Goal: Use online tool/utility: Utilize a website feature to perform a specific function

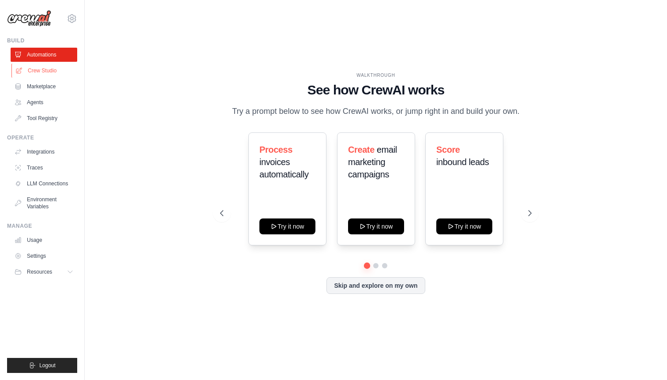
click at [38, 71] on link "Crew Studio" at bounding box center [44, 70] width 67 height 14
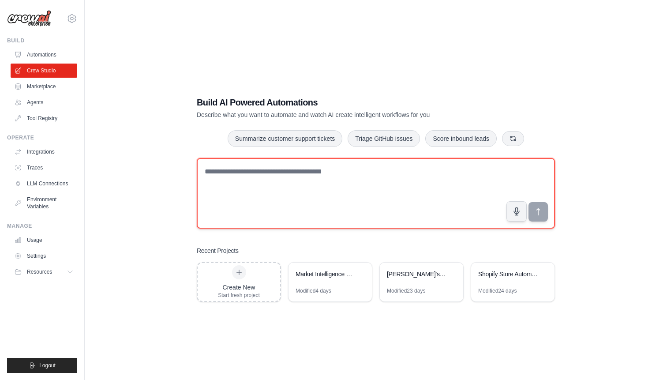
paste textarea "**********"
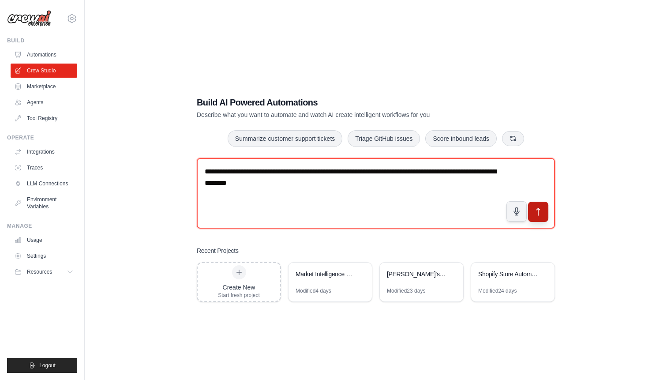
type textarea "**********"
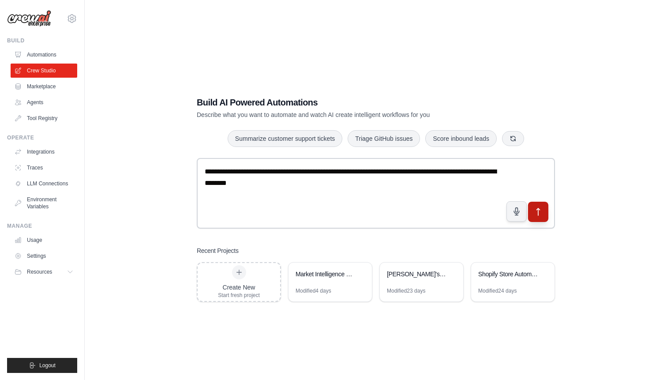
click at [537, 210] on icon "submit" at bounding box center [537, 211] width 9 height 9
click at [338, 272] on div "Market Intelligence & Content Generation Suite" at bounding box center [325, 273] width 60 height 9
click at [53, 71] on link "Crew Studio" at bounding box center [44, 70] width 67 height 14
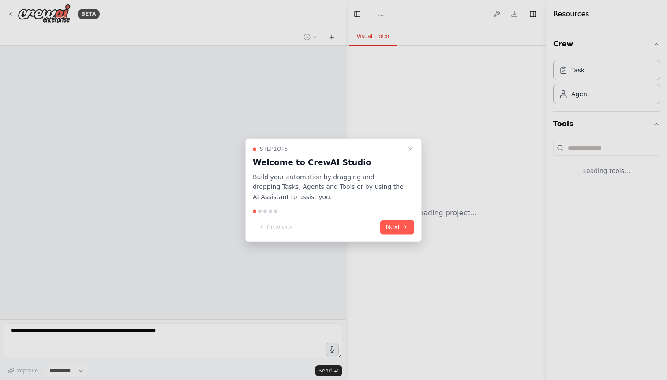
select select "****"
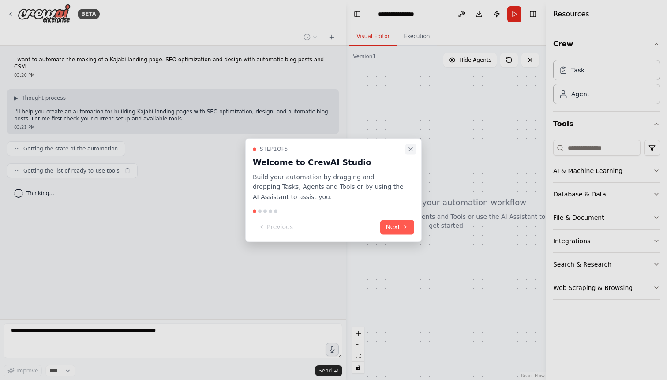
click at [410, 149] on icon "Close walkthrough" at bounding box center [410, 148] width 7 height 7
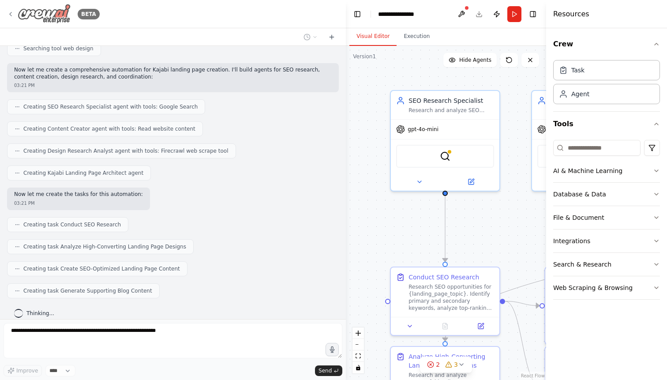
scroll to position [240, 0]
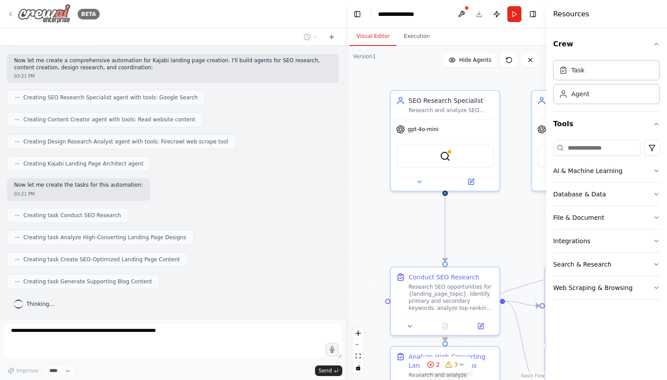
click at [12, 13] on icon at bounding box center [10, 14] width 7 height 7
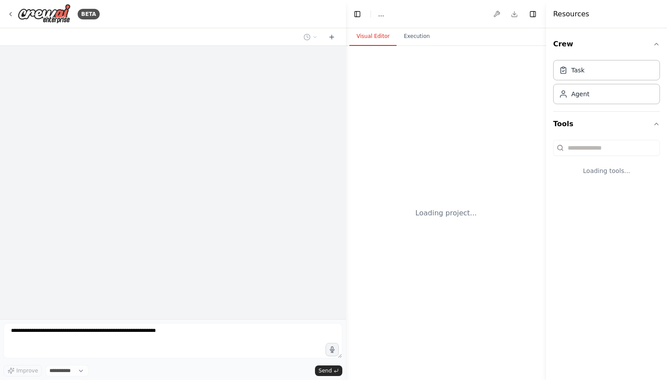
select select "****"
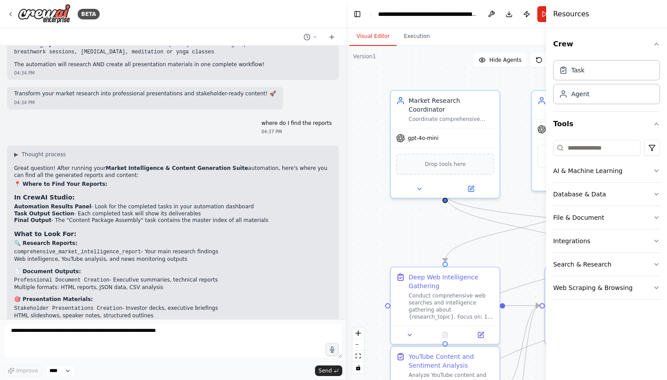
scroll to position [4001, 0]
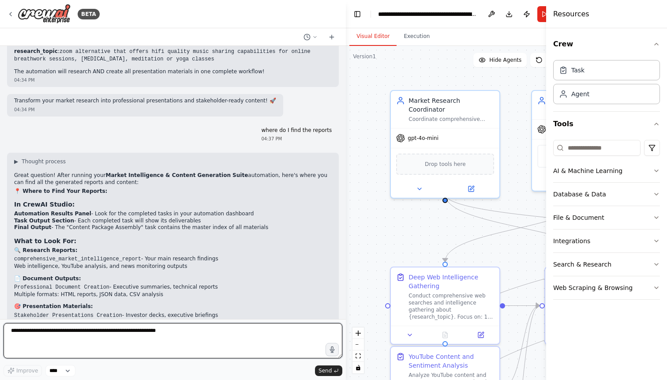
click at [53, 338] on textarea at bounding box center [173, 340] width 339 height 35
type textarea "**********"
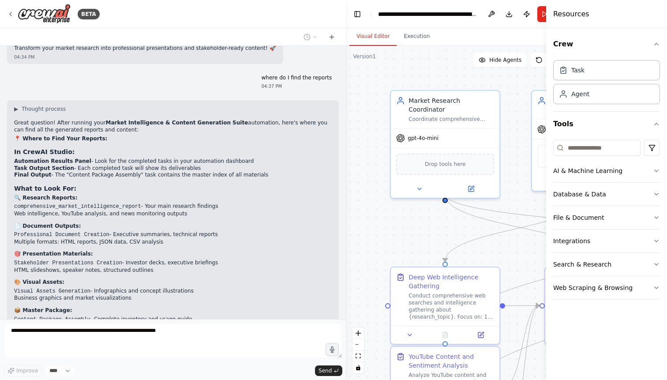
scroll to position [4054, 0]
click at [12, 15] on icon at bounding box center [10, 14] width 7 height 7
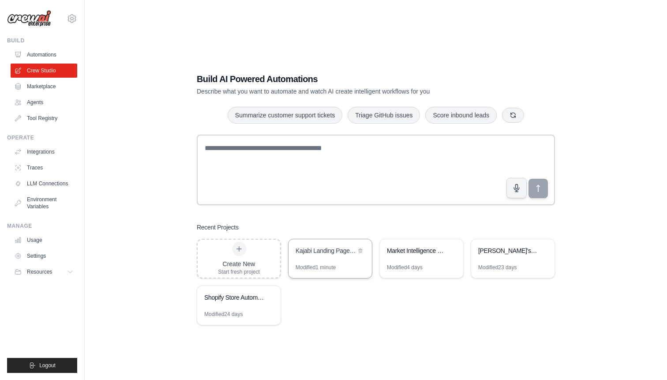
click at [326, 249] on div "Kajabi Landing Page Automation" at bounding box center [325, 250] width 60 height 9
click at [329, 250] on div "Kajabi Landing Page Automation" at bounding box center [325, 250] width 60 height 9
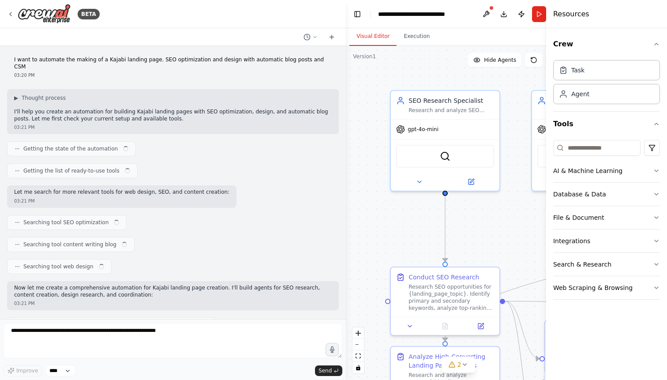
scroll to position [528, 0]
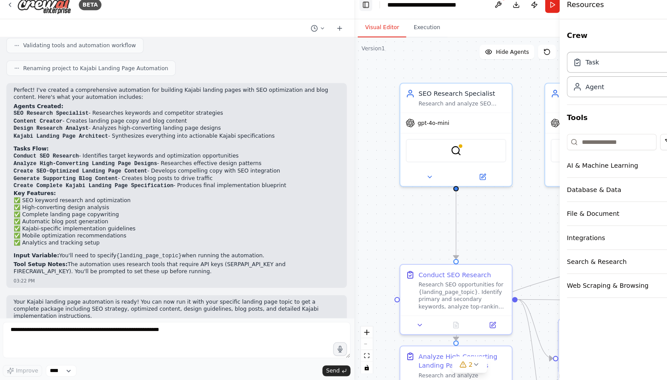
click at [356, 8] on button "Toggle Left Sidebar" at bounding box center [357, 14] width 12 height 12
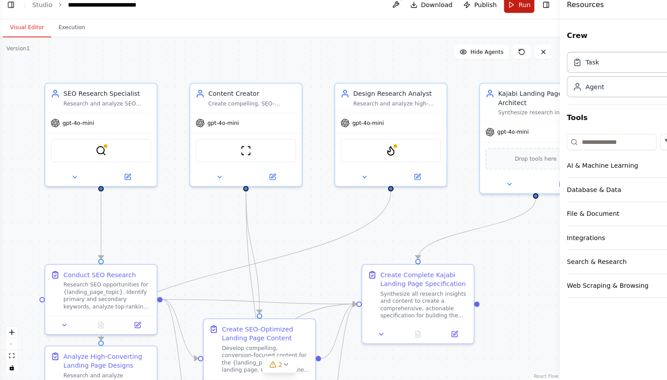
click at [499, 6] on button "Run" at bounding box center [507, 14] width 30 height 16
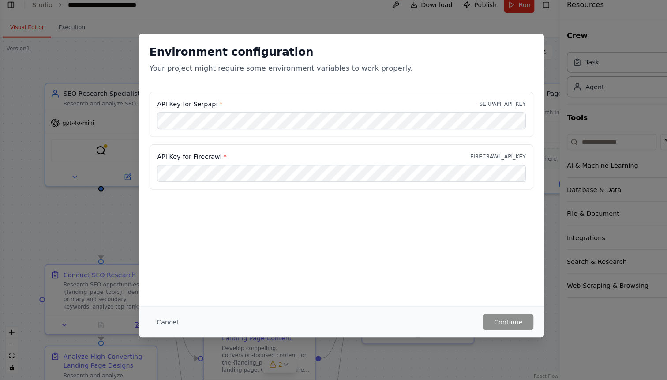
click at [208, 106] on label "API Key for Serpapi *" at bounding box center [186, 110] width 64 height 9
drag, startPoint x: 208, startPoint y: 99, endPoint x: 163, endPoint y: 95, distance: 45.2
click at [163, 99] on div "API Key for Serpapi * SERPAPI_API_KEY" at bounding box center [333, 121] width 374 height 44
copy label "API Key for Serpapi"
click at [97, 116] on div "Environment configuration Your project might require some environment variables…" at bounding box center [333, 190] width 667 height 380
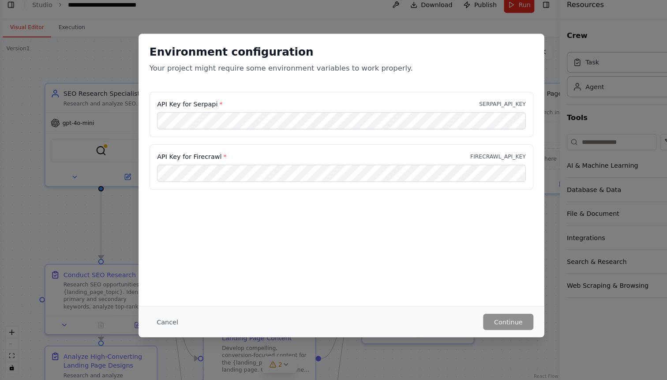
click at [78, 42] on div "Environment configuration Your project might require some environment variables…" at bounding box center [333, 190] width 667 height 380
click at [166, 315] on button "Cancel" at bounding box center [163, 323] width 35 height 16
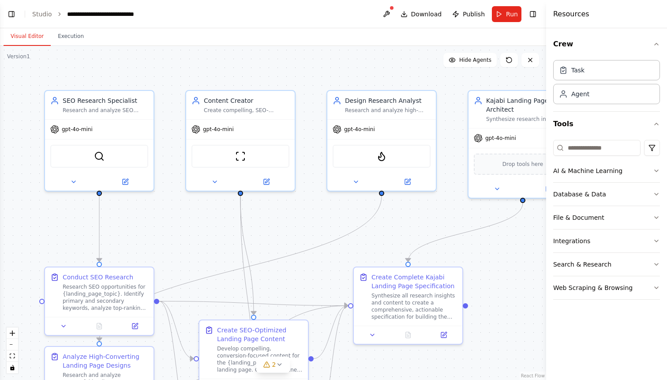
scroll to position [528, 0]
click at [13, 13] on button "Toggle Left Sidebar" at bounding box center [11, 14] width 12 height 12
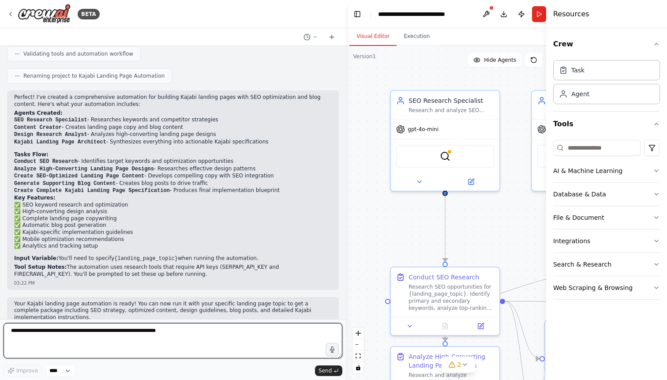
paste textarea "**********"
type textarea "**********"
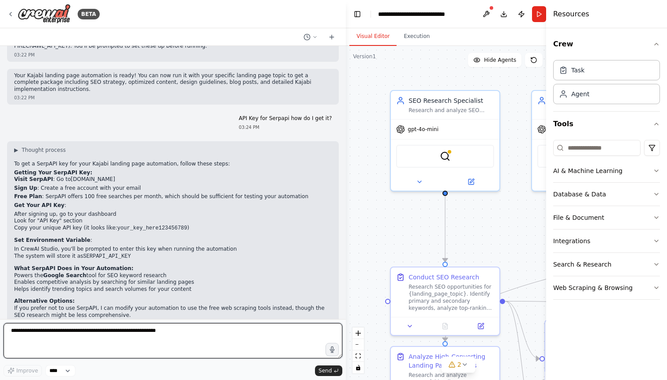
scroll to position [762, 0]
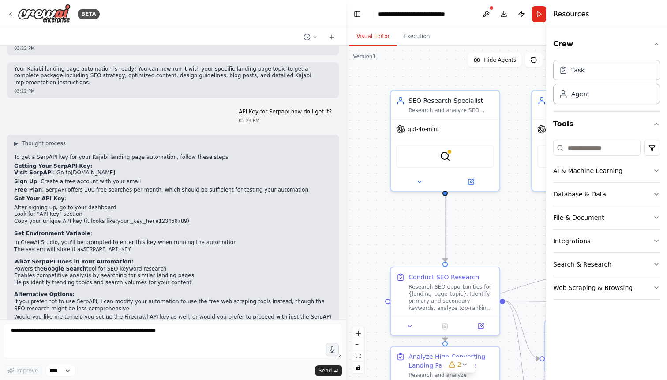
click at [97, 169] on link "[DOMAIN_NAME]" at bounding box center [93, 172] width 44 height 6
click at [93, 169] on link "[DOMAIN_NAME]" at bounding box center [93, 172] width 44 height 6
click at [536, 15] on button "Run" at bounding box center [539, 14] width 14 height 16
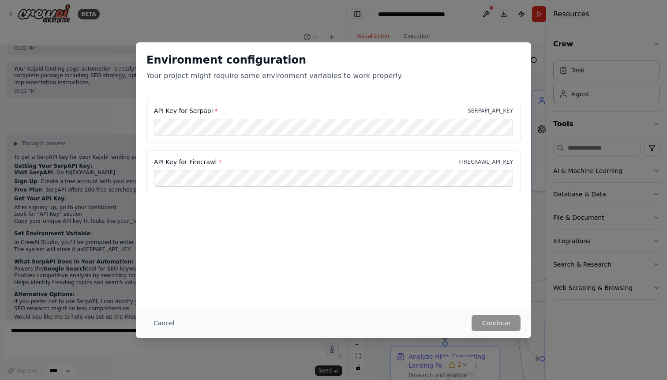
click at [358, 15] on header "**********" at bounding box center [458, 14] width 225 height 28
click at [111, 207] on div "Environment configuration Your project might require some environment variables…" at bounding box center [333, 190] width 667 height 380
click at [496, 323] on button "Continue" at bounding box center [495, 323] width 49 height 16
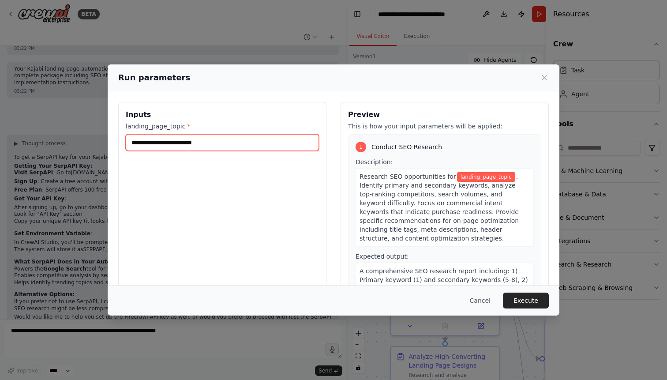
click at [240, 144] on input "landing_page_topic *" at bounding box center [222, 142] width 193 height 17
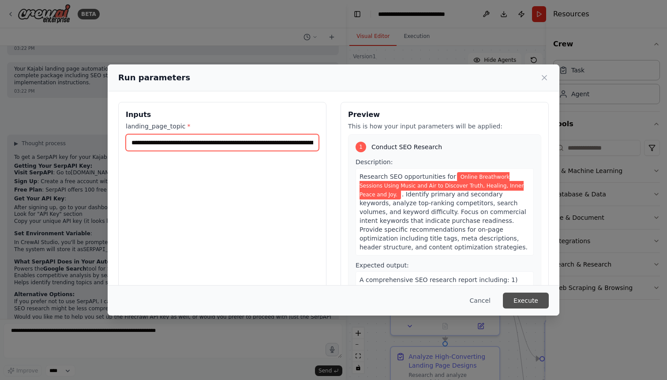
type input "**********"
click at [522, 299] on button "Execute" at bounding box center [526, 300] width 46 height 16
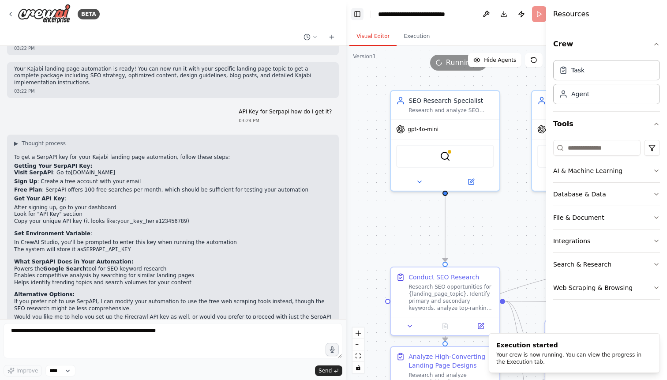
click at [357, 15] on button "Toggle Left Sidebar" at bounding box center [357, 14] width 12 height 12
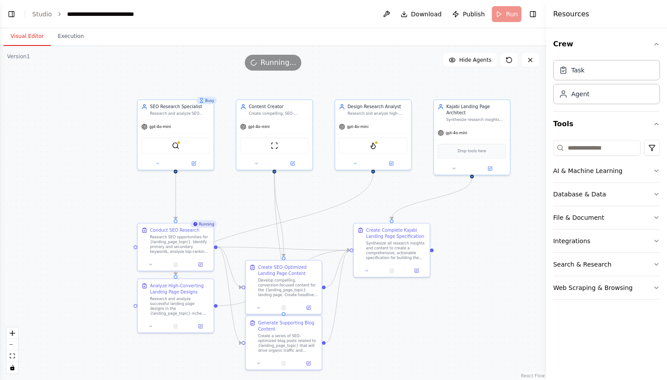
drag, startPoint x: 211, startPoint y: 132, endPoint x: 206, endPoint y: 69, distance: 63.7
click at [206, 69] on div "Version 1 Show Tools Hide Agents .deletable-edge-delete-btn { width: 20px; heig…" at bounding box center [273, 213] width 546 height 334
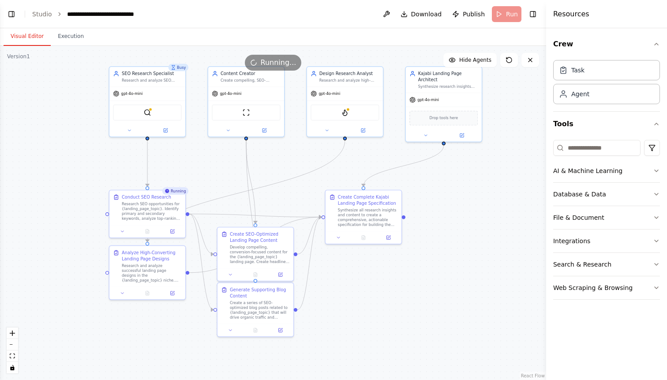
drag, startPoint x: 93, startPoint y: 206, endPoint x: 62, endPoint y: 171, distance: 47.5
click at [62, 170] on div ".deletable-edge-delete-btn { width: 20px; height: 20px; border: 0px solid #ffff…" at bounding box center [273, 213] width 546 height 334
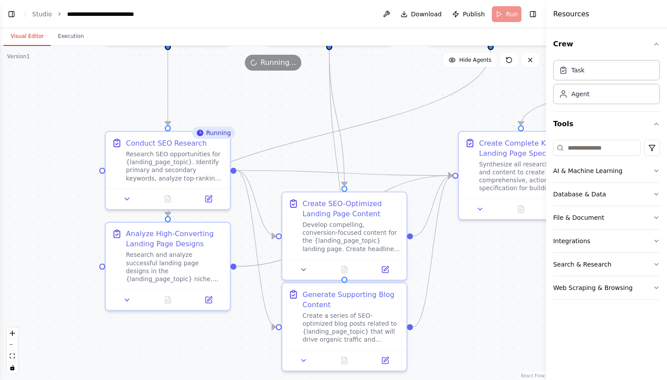
drag, startPoint x: 116, startPoint y: 240, endPoint x: 82, endPoint y: 172, distance: 75.9
click at [82, 172] on div ".deletable-edge-delete-btn { width: 20px; height: 20px; border: 0px solid #ffff…" at bounding box center [273, 213] width 546 height 334
drag, startPoint x: 258, startPoint y: 295, endPoint x: 244, endPoint y: 281, distance: 20.0
click at [244, 280] on div ".deletable-edge-delete-btn { width: 20px; height: 20px; border: 0px solid #ffff…" at bounding box center [273, 213] width 546 height 334
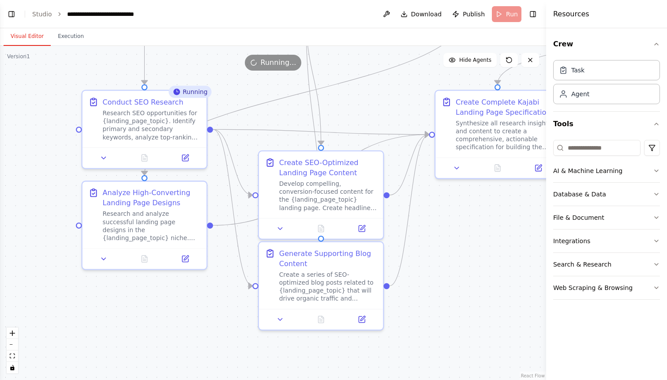
drag, startPoint x: 231, startPoint y: 334, endPoint x: 208, endPoint y: 294, distance: 46.2
click at [208, 294] on div ".deletable-edge-delete-btn { width: 20px; height: 20px; border: 0px solid #ffff…" at bounding box center [273, 213] width 546 height 334
click at [361, 317] on icon at bounding box center [362, 316] width 5 height 5
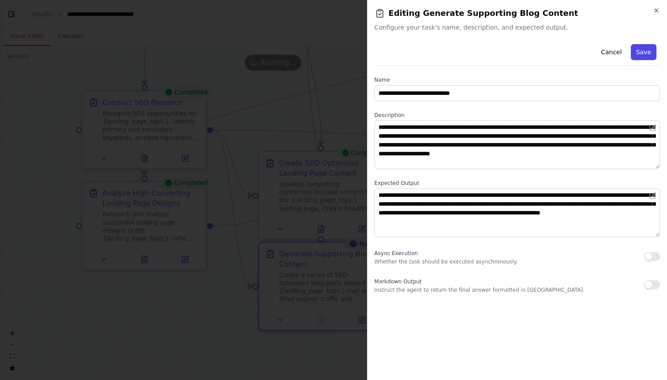
click at [644, 50] on button "Save" at bounding box center [643, 52] width 26 height 16
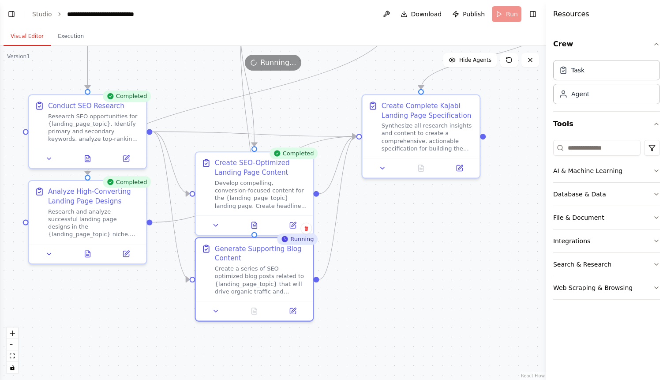
drag, startPoint x: 492, startPoint y: 264, endPoint x: 418, endPoint y: 258, distance: 74.3
click at [418, 258] on div ".deletable-edge-delete-btn { width: 20px; height: 20px; border: 0px solid #ffff…" at bounding box center [273, 213] width 546 height 334
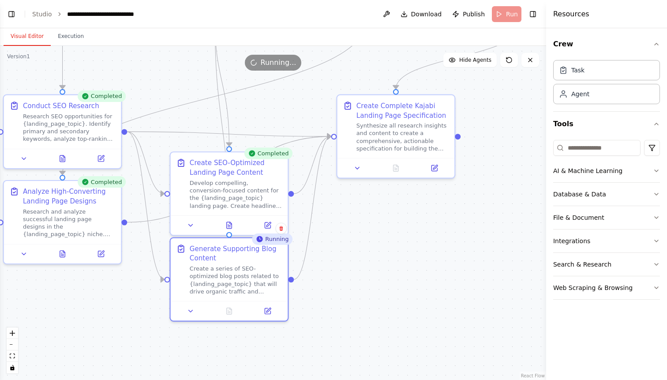
drag, startPoint x: 433, startPoint y: 258, endPoint x: 408, endPoint y: 258, distance: 25.1
click at [408, 258] on div ".deletable-edge-delete-btn { width: 20px; height: 20px; border: 0px solid #ffff…" at bounding box center [273, 213] width 546 height 334
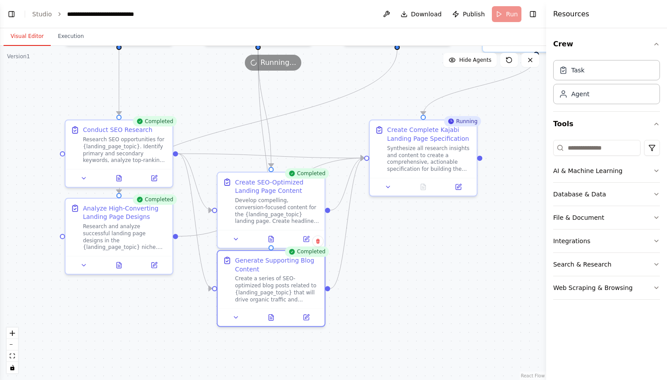
drag, startPoint x: 391, startPoint y: 251, endPoint x: 418, endPoint y: 263, distance: 29.6
click at [418, 263] on div ".deletable-edge-delete-btn { width: 20px; height: 20px; border: 0px solid #ffff…" at bounding box center [273, 213] width 546 height 334
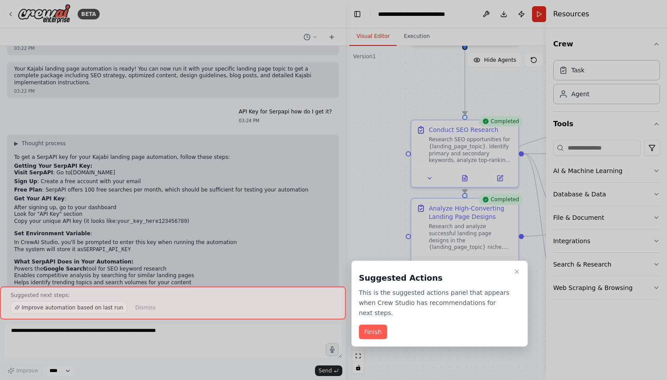
click at [92, 308] on div at bounding box center [173, 302] width 346 height 33
click at [380, 331] on button "Finish" at bounding box center [373, 331] width 28 height 15
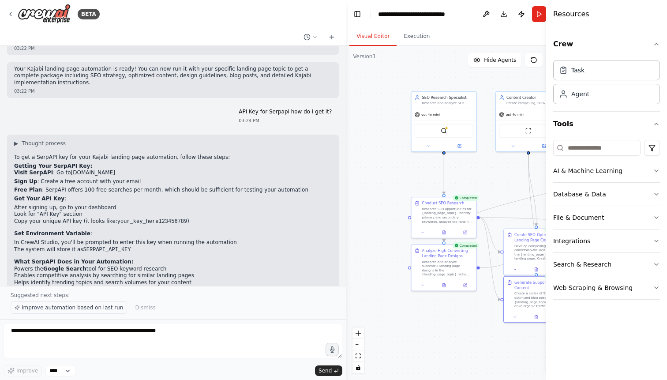
click at [94, 310] on span "Improve automation based on last run" at bounding box center [72, 307] width 101 height 7
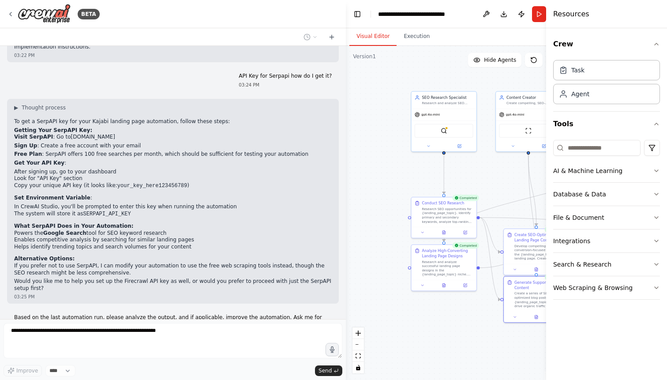
scroll to position [821, 0]
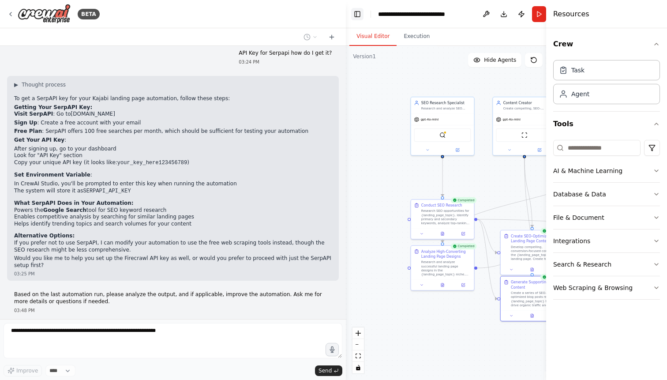
click at [358, 11] on button "Toggle Left Sidebar" at bounding box center [357, 14] width 12 height 12
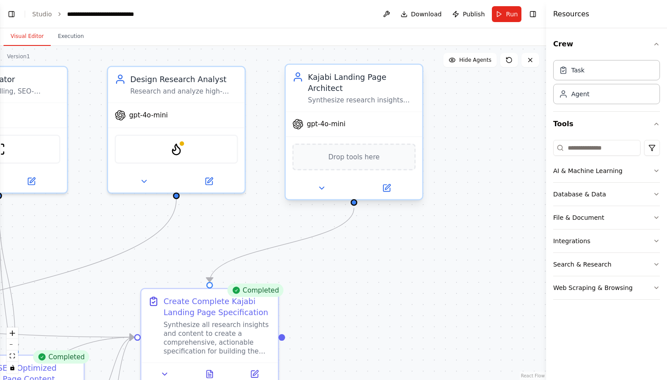
scroll to position [1024, 0]
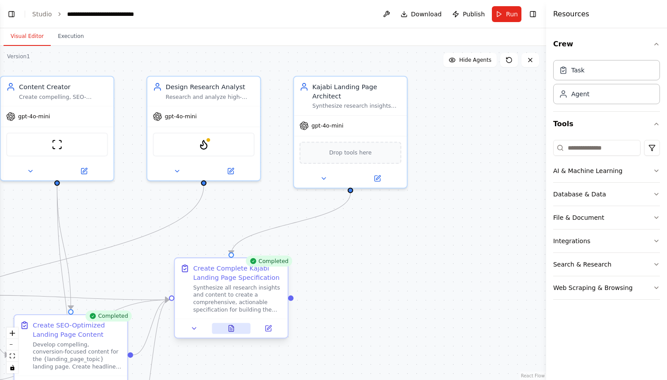
click at [231, 329] on icon at bounding box center [231, 328] width 5 height 6
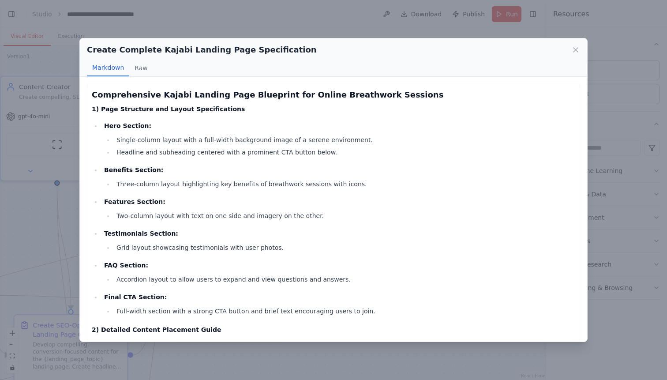
scroll to position [0, 0]
click at [142, 69] on button "Raw" at bounding box center [140, 68] width 23 height 17
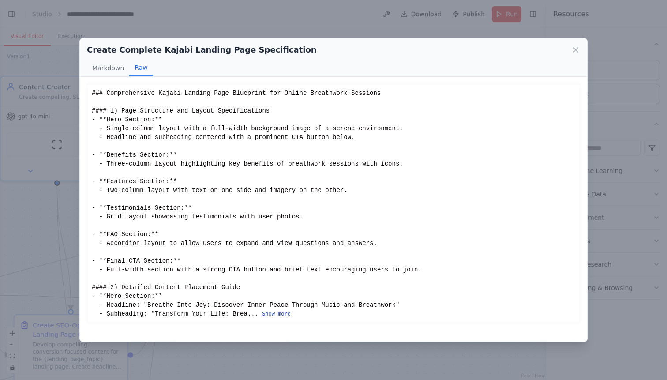
click at [280, 313] on button "Show more" at bounding box center [276, 313] width 29 height 7
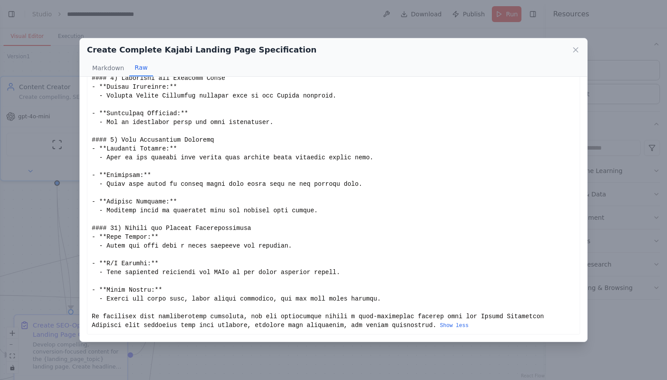
scroll to position [853, 0]
click at [63, 171] on div "Create Complete Kajabi Landing Page Specification Markdown Raw Comprehensive Ka…" at bounding box center [333, 190] width 667 height 380
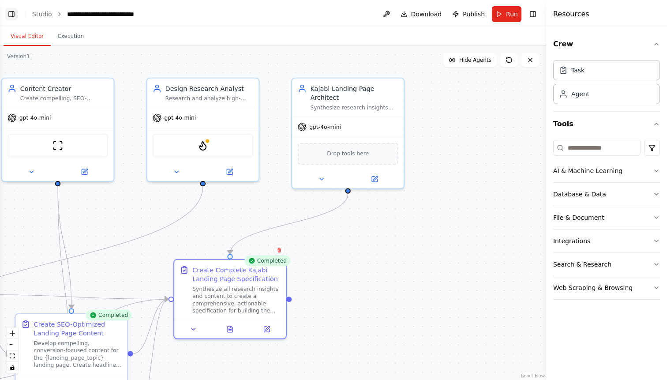
click at [11, 14] on button "Toggle Left Sidebar" at bounding box center [11, 14] width 12 height 12
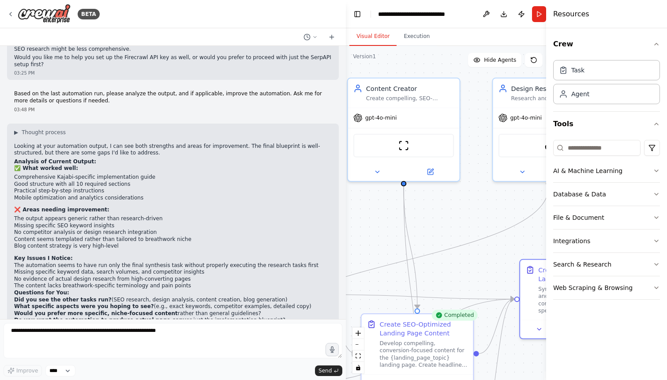
scroll to position [1024, 0]
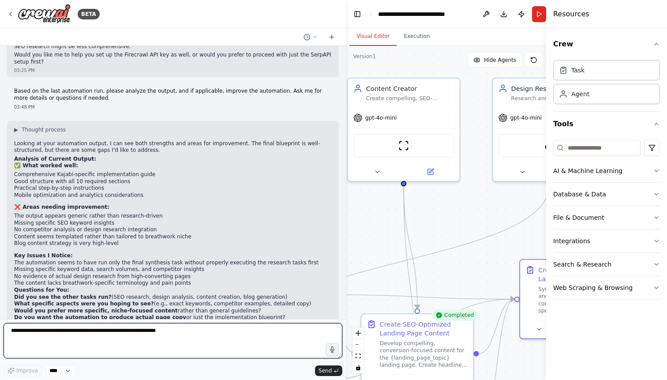
click at [126, 333] on textarea at bounding box center [173, 340] width 339 height 35
type textarea "**********"
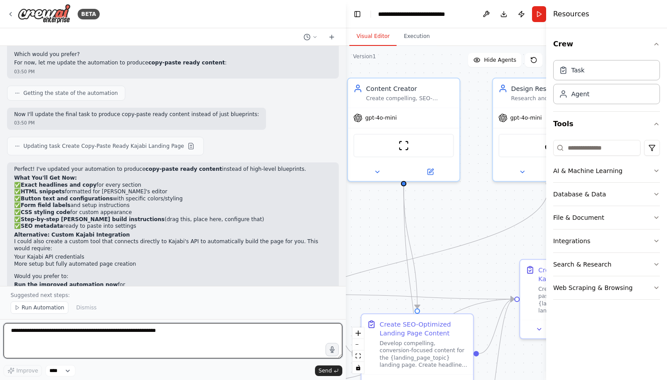
scroll to position [1546, 0]
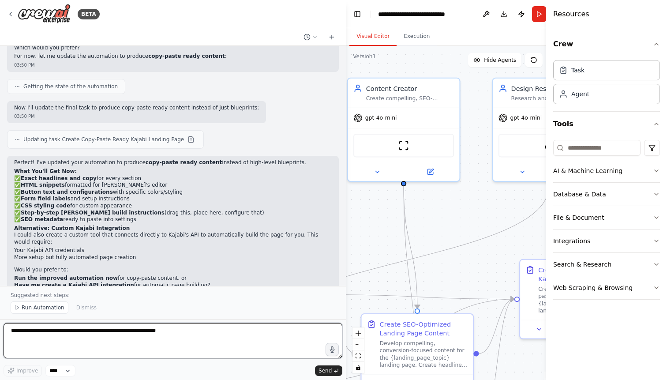
click at [88, 332] on textarea at bounding box center [173, 340] width 339 height 35
type textarea "**********"
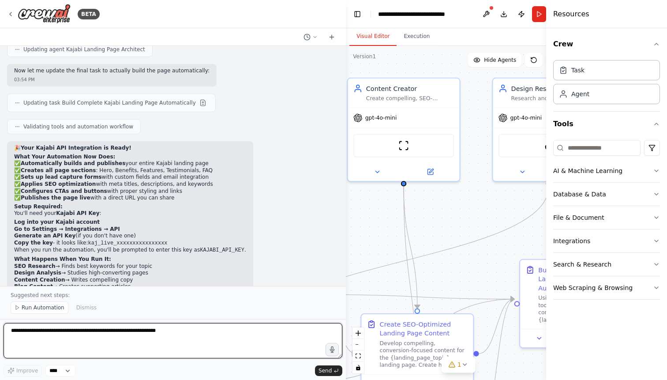
scroll to position [2238, 0]
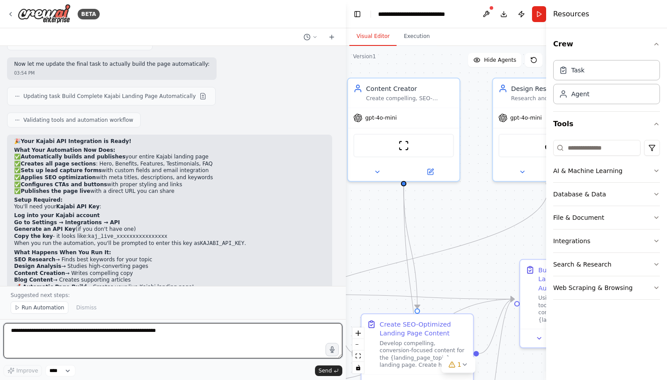
click at [260, 332] on textarea at bounding box center [173, 340] width 339 height 35
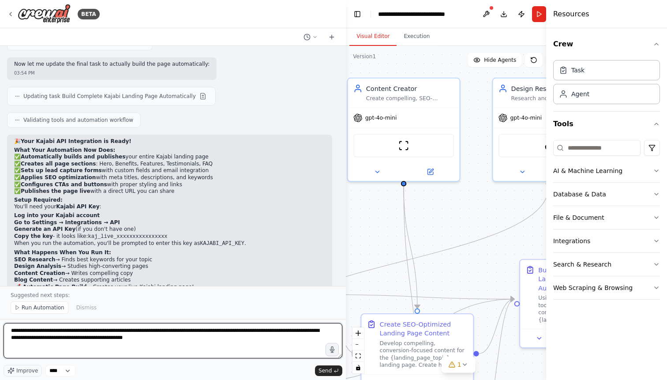
type textarea "**********"
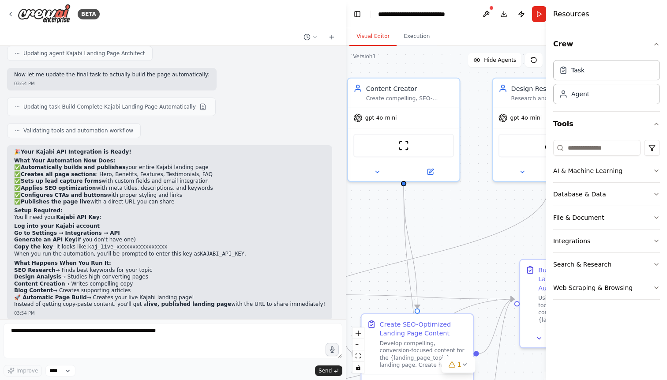
scroll to position [2264, 0]
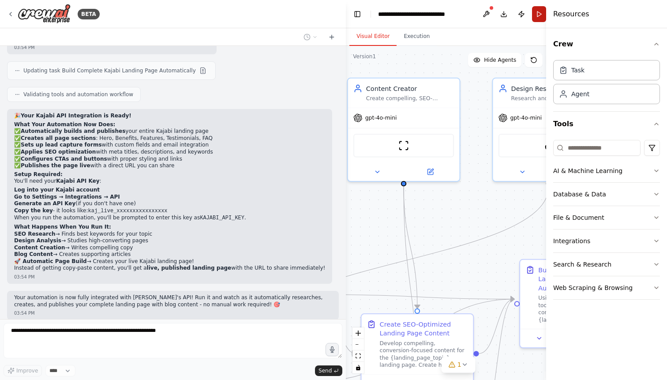
click at [538, 14] on button "Run" at bounding box center [539, 14] width 14 height 16
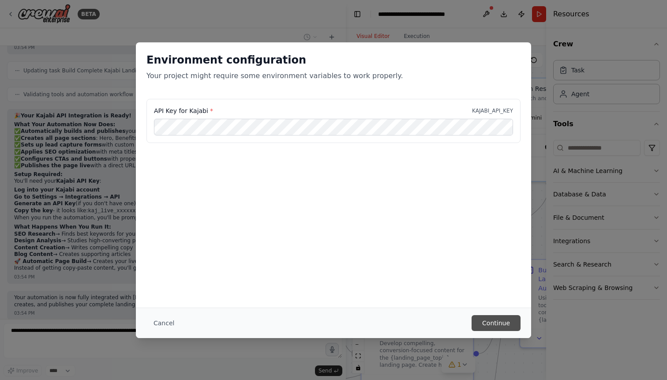
click at [491, 323] on button "Continue" at bounding box center [495, 323] width 49 height 16
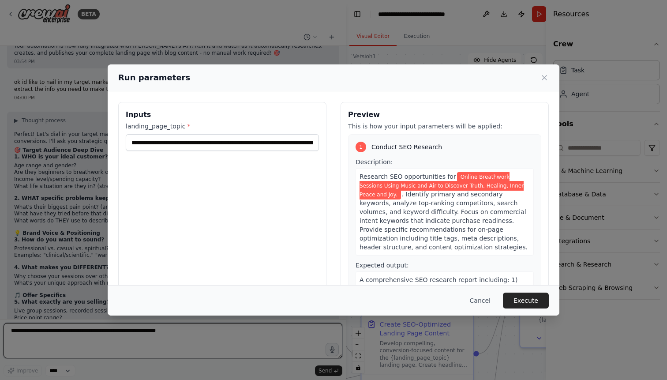
scroll to position [2522, 0]
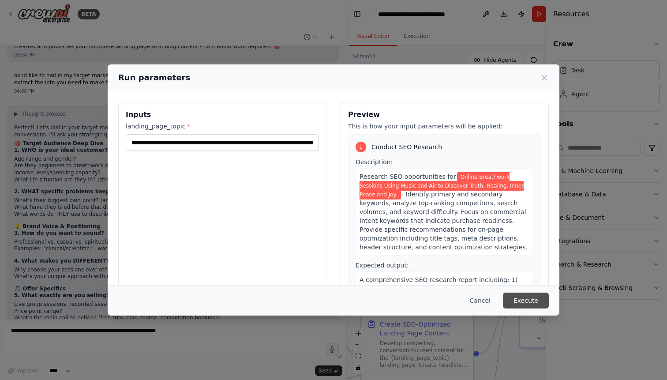
click at [518, 298] on button "Execute" at bounding box center [526, 300] width 46 height 16
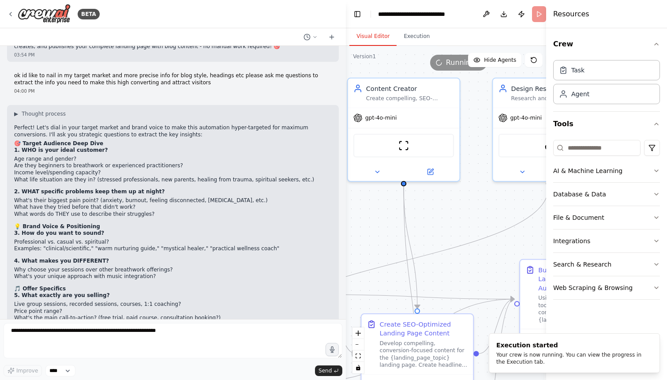
click at [446, 68] on div "Running..." at bounding box center [458, 63] width 57 height 16
click at [446, 63] on div "Running..." at bounding box center [458, 63] width 57 height 16
click at [352, 11] on button "Toggle Left Sidebar" at bounding box center [357, 14] width 12 height 12
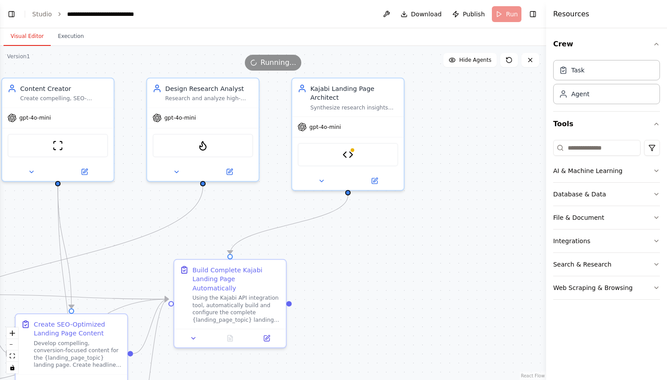
click at [272, 61] on span "Running..." at bounding box center [279, 62] width 36 height 11
click at [503, 15] on header "**********" at bounding box center [273, 14] width 546 height 28
click at [501, 15] on header "**********" at bounding box center [273, 14] width 546 height 28
click at [278, 61] on span "Running..." at bounding box center [279, 62] width 36 height 11
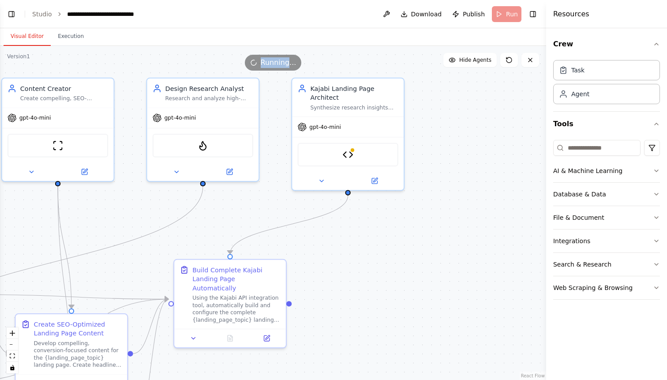
click at [278, 61] on span "Running..." at bounding box center [279, 62] width 36 height 11
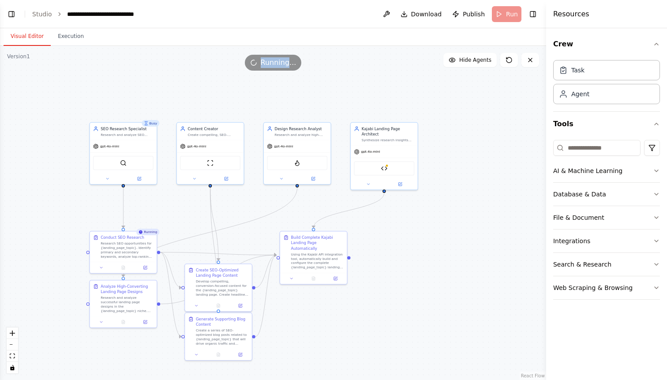
click at [466, 198] on div ".deletable-edge-delete-btn { width: 20px; height: 20px; border: 0px solid #ffff…" at bounding box center [273, 213] width 546 height 334
click at [9, 13] on button "Toggle Left Sidebar" at bounding box center [11, 14] width 12 height 12
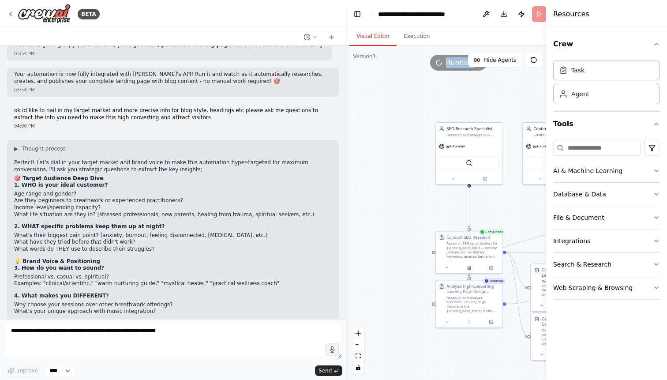
scroll to position [2488, 0]
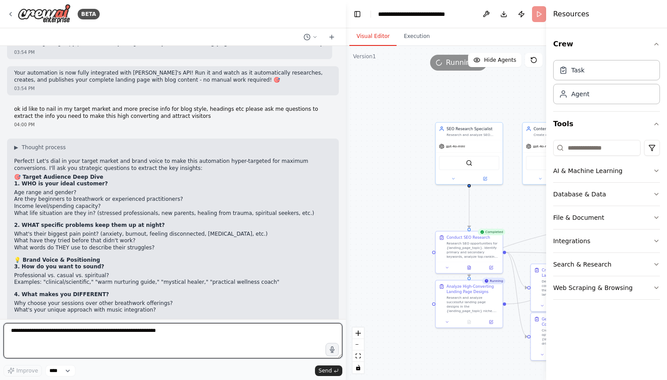
click at [39, 330] on textarea at bounding box center [173, 340] width 339 height 35
click at [11, 331] on textarea "**********" at bounding box center [173, 340] width 339 height 35
click at [85, 337] on textarea "**********" at bounding box center [173, 340] width 339 height 35
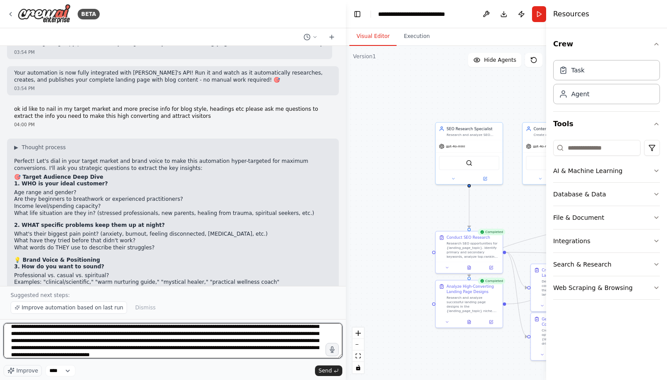
scroll to position [22, 0]
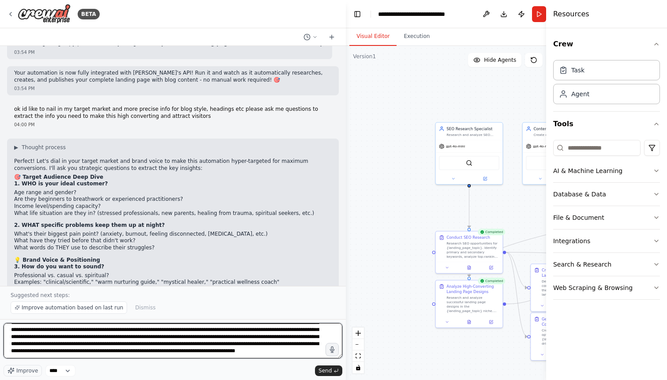
click at [200, 353] on textarea "**********" at bounding box center [173, 340] width 339 height 35
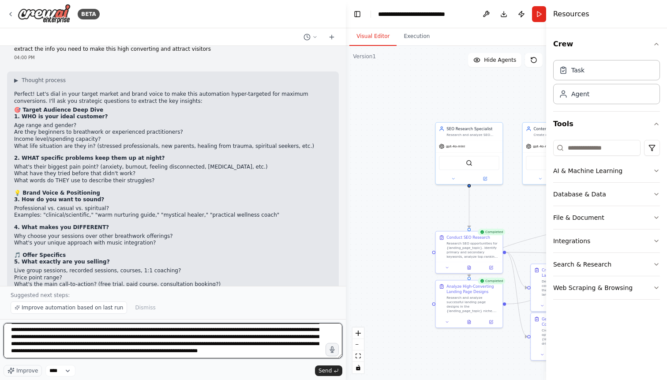
scroll to position [2555, 0]
click at [219, 355] on textarea "**********" at bounding box center [173, 340] width 339 height 35
click at [315, 355] on textarea "**********" at bounding box center [173, 340] width 339 height 35
click at [36, 352] on textarea "**********" at bounding box center [173, 340] width 339 height 35
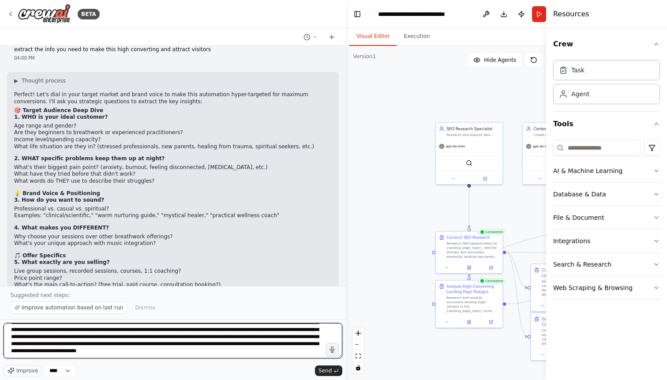
click at [104, 351] on textarea "**********" at bounding box center [173, 340] width 339 height 35
drag, startPoint x: 85, startPoint y: 352, endPoint x: 85, endPoint y: 358, distance: 5.3
click at [85, 354] on textarea at bounding box center [173, 340] width 339 height 35
click at [132, 353] on textarea at bounding box center [173, 340] width 339 height 35
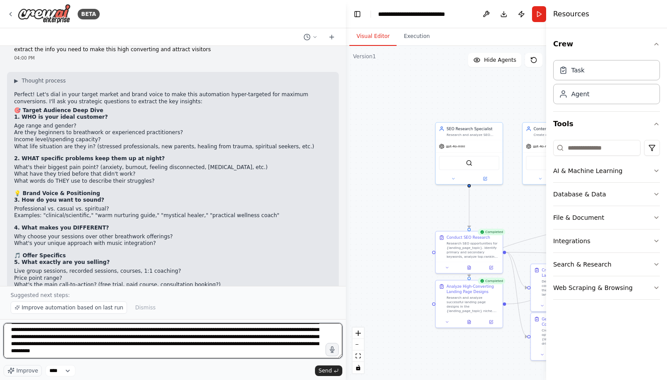
drag, startPoint x: 100, startPoint y: 351, endPoint x: 100, endPoint y: 373, distance: 22.5
click at [100, 351] on textarea at bounding box center [173, 340] width 339 height 35
click at [144, 353] on textarea at bounding box center [173, 340] width 339 height 35
click at [277, 348] on textarea at bounding box center [173, 340] width 339 height 35
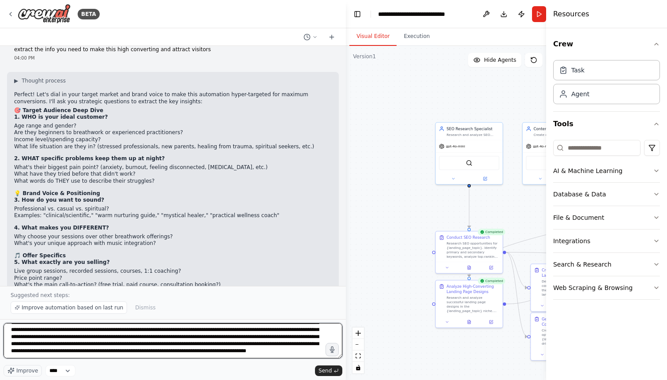
click at [61, 354] on textarea at bounding box center [173, 340] width 339 height 35
click at [72, 355] on textarea at bounding box center [173, 340] width 339 height 35
click at [116, 356] on textarea at bounding box center [173, 340] width 339 height 35
click at [268, 352] on textarea at bounding box center [173, 340] width 339 height 35
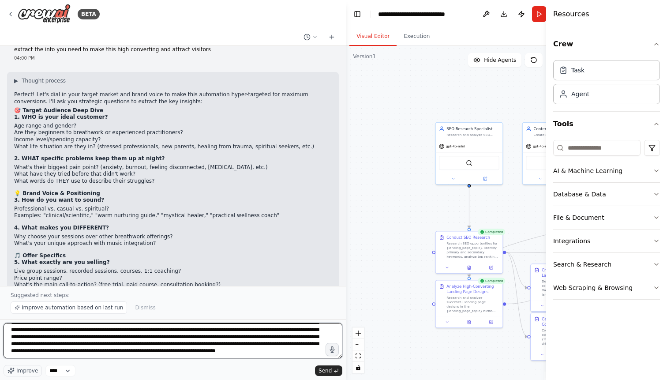
click at [78, 351] on textarea at bounding box center [173, 340] width 339 height 35
type textarea "**********"
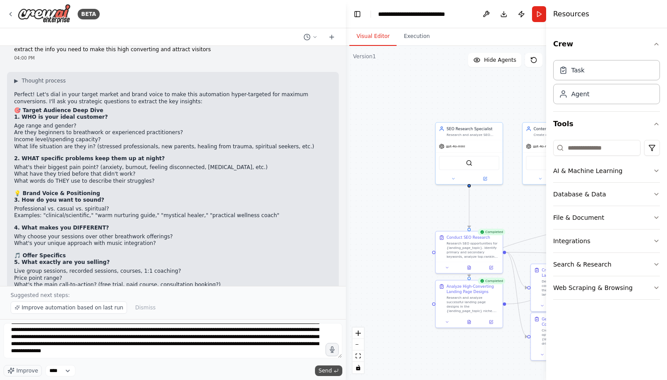
click at [321, 369] on span "Send" at bounding box center [324, 370] width 13 height 7
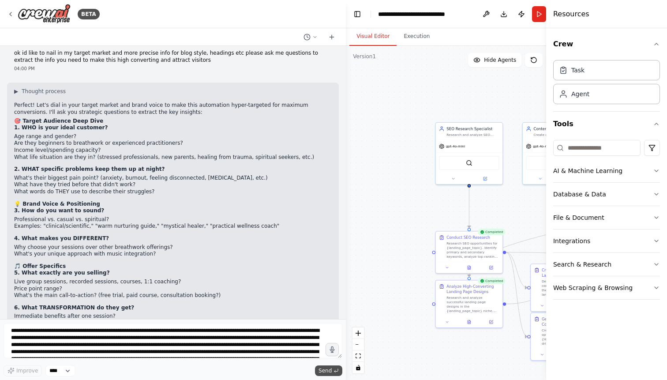
scroll to position [2653, 0]
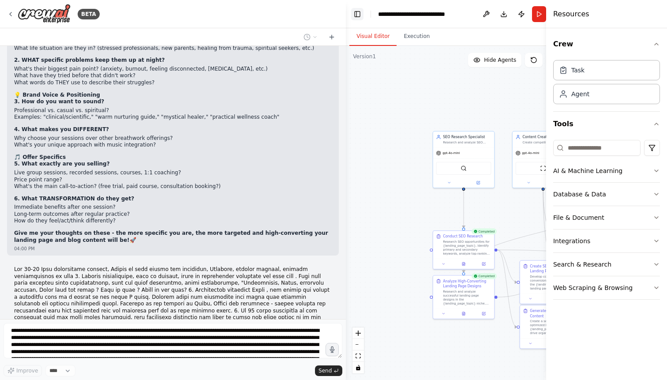
click at [356, 16] on button "Toggle Left Sidebar" at bounding box center [357, 14] width 12 height 12
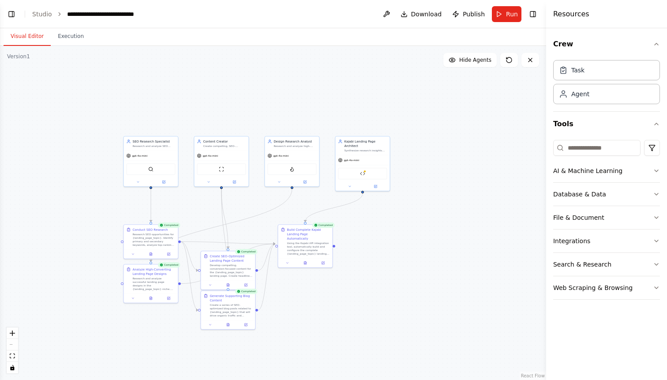
scroll to position [2735, 0]
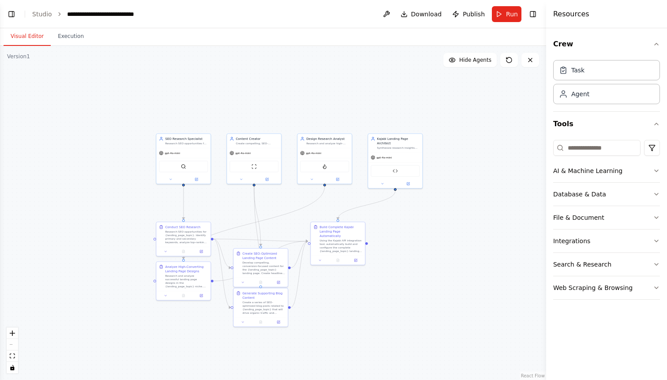
drag, startPoint x: 365, startPoint y: 108, endPoint x: 404, endPoint y: 104, distance: 39.4
click at [404, 104] on div ".deletable-edge-delete-btn { width: 20px; height: 20px; border: 0px solid #ffff…" at bounding box center [273, 213] width 546 height 334
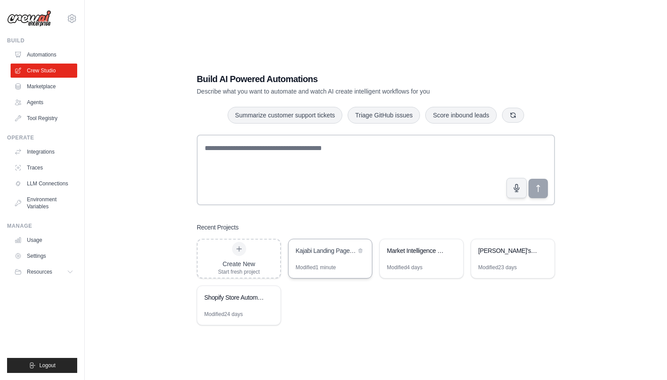
click at [331, 260] on div "Kajabi Landing Page Automation" at bounding box center [329, 251] width 83 height 25
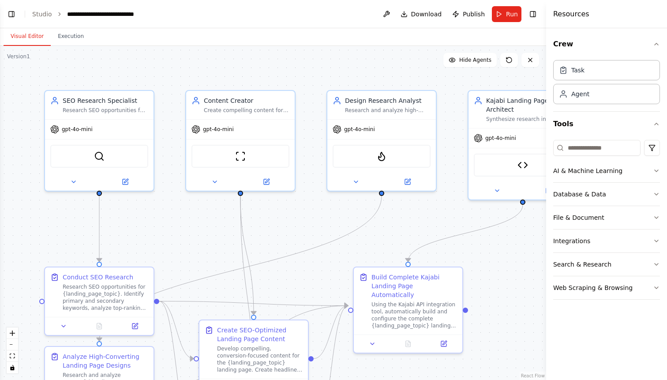
scroll to position [2727, 0]
click at [12, 15] on button "Toggle Left Sidebar" at bounding box center [11, 14] width 12 height 12
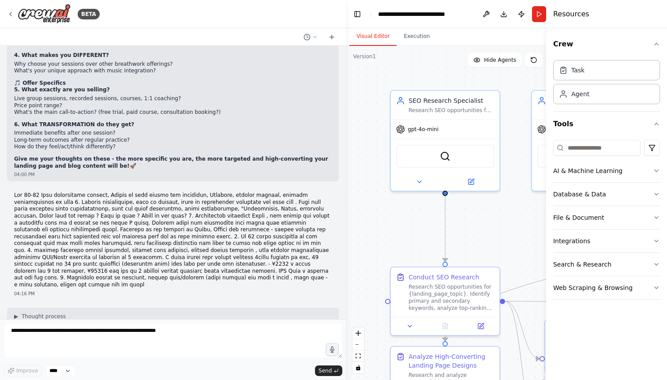
scroll to position [2786, 0]
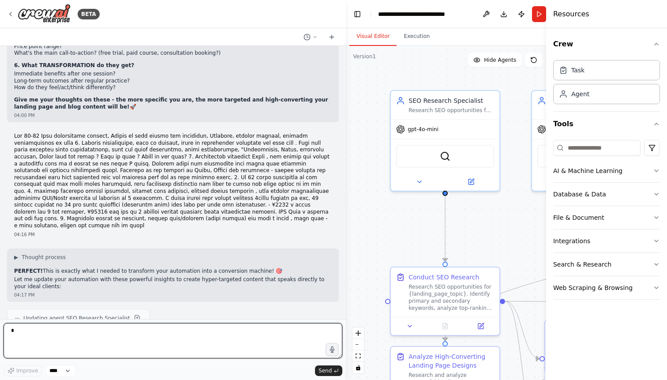
type textarea "*"
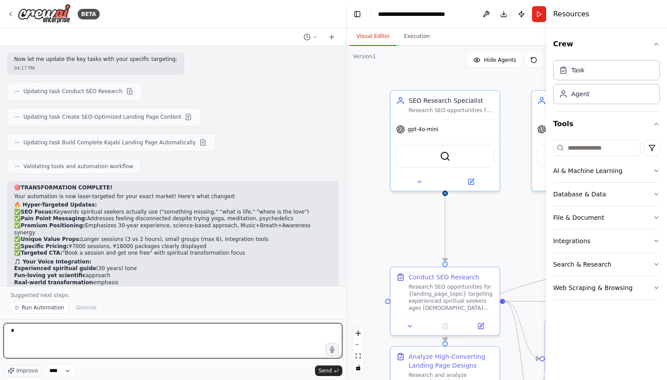
scroll to position [3126, 0]
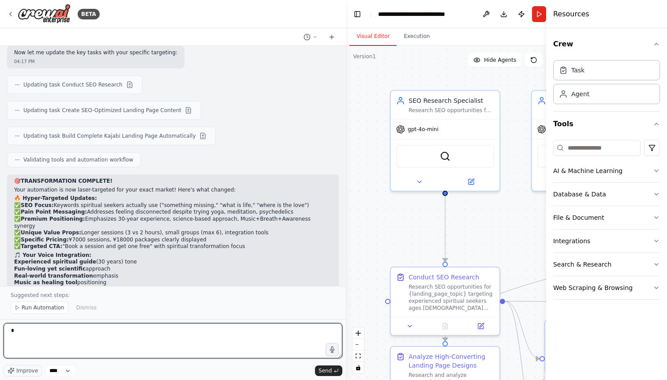
click at [136, 330] on textarea "*" at bounding box center [173, 340] width 339 height 35
type textarea "**********"
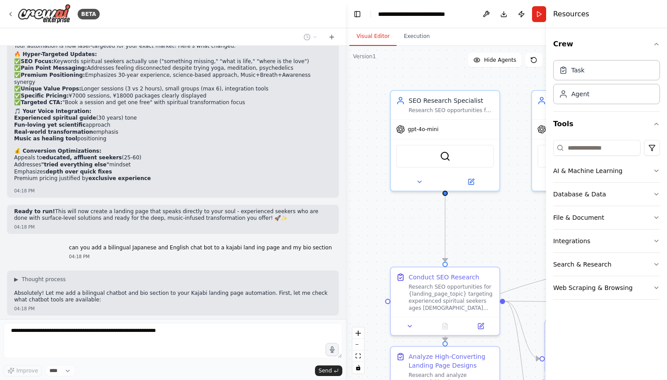
scroll to position [3508, 0]
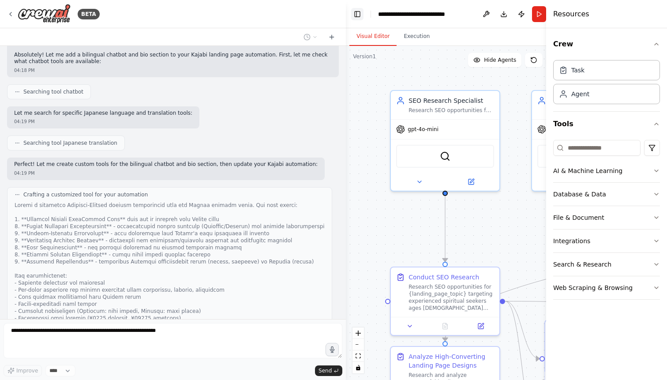
click at [358, 16] on button "Toggle Left Sidebar" at bounding box center [357, 14] width 12 height 12
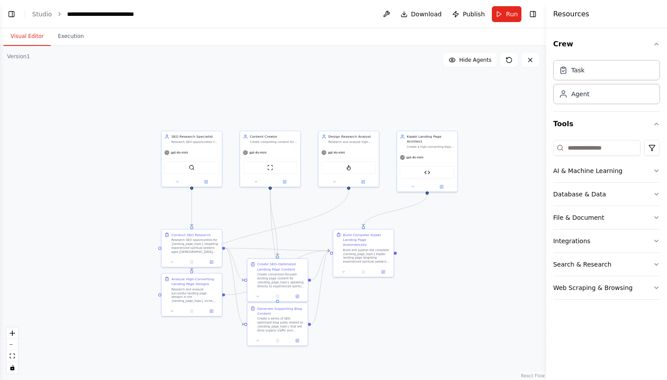
drag, startPoint x: 300, startPoint y: 246, endPoint x: 301, endPoint y: 226, distance: 20.3
click at [301, 226] on div ".deletable-edge-delete-btn { width: 20px; height: 20px; border: 0px solid #ffff…" at bounding box center [273, 213] width 546 height 334
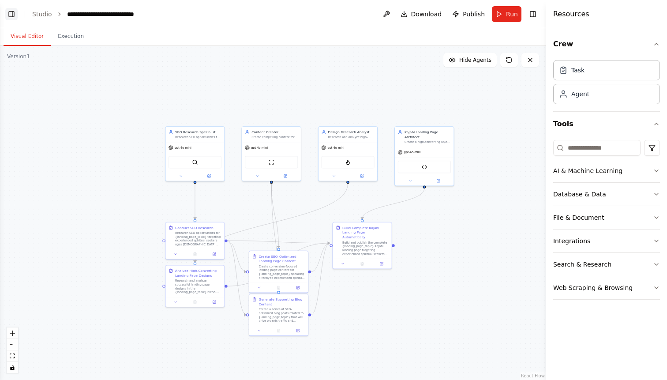
click at [11, 16] on button "Toggle Left Sidebar" at bounding box center [11, 14] width 12 height 12
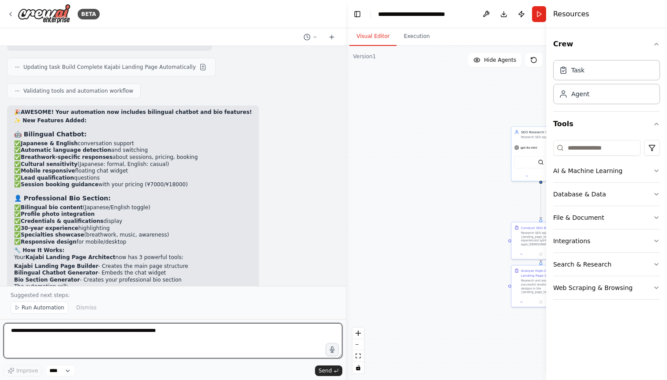
scroll to position [0, 0]
paste textarea "**********"
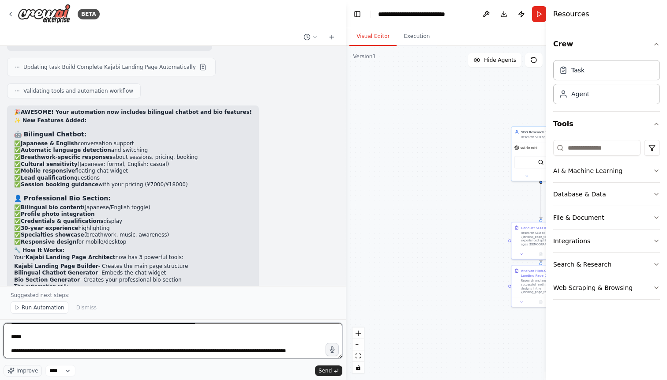
scroll to position [477, 0]
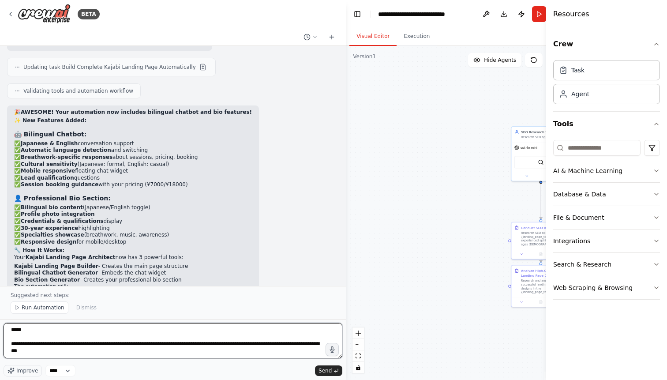
type textarea "**********"
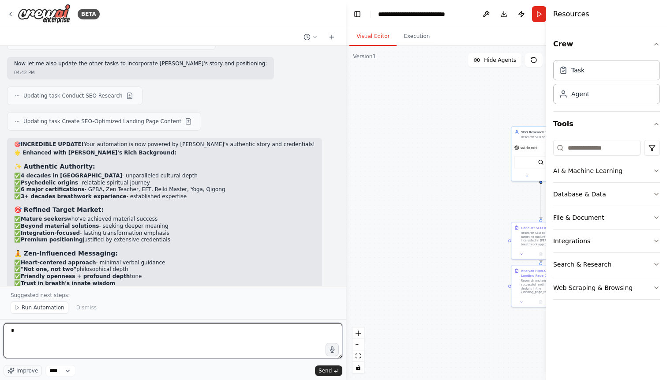
scroll to position [5282, 0]
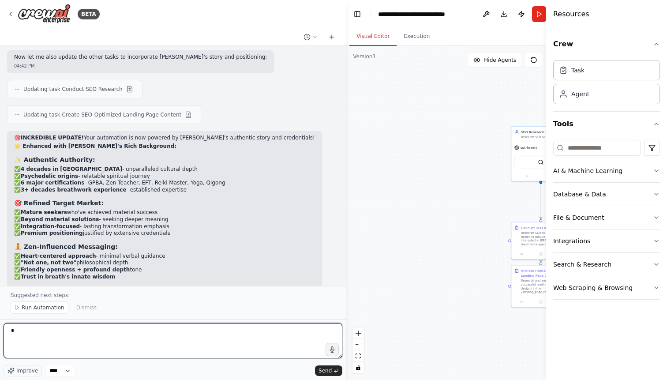
click at [130, 330] on textarea "*" at bounding box center [173, 340] width 339 height 35
type textarea "*"
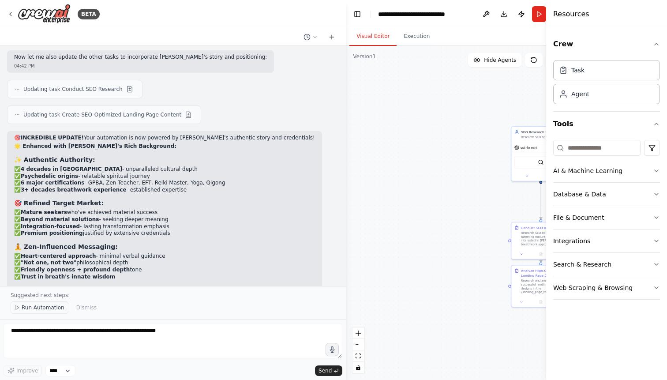
click at [31, 305] on span "Run Automation" at bounding box center [43, 307] width 43 height 7
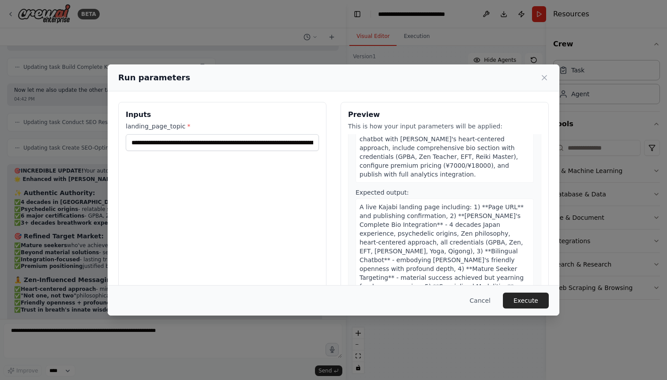
scroll to position [1089, 0]
click at [524, 301] on button "Execute" at bounding box center [526, 300] width 46 height 16
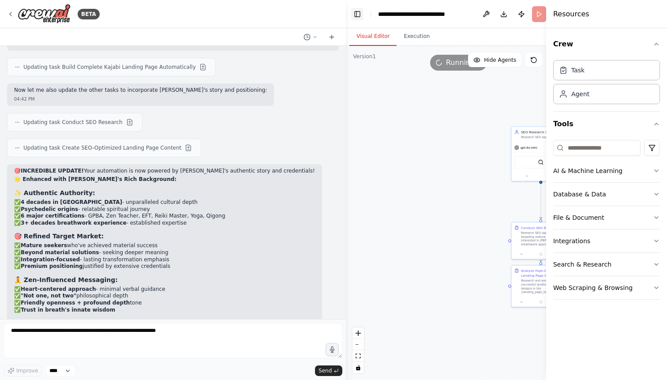
click at [358, 16] on button "Toggle Left Sidebar" at bounding box center [357, 14] width 12 height 12
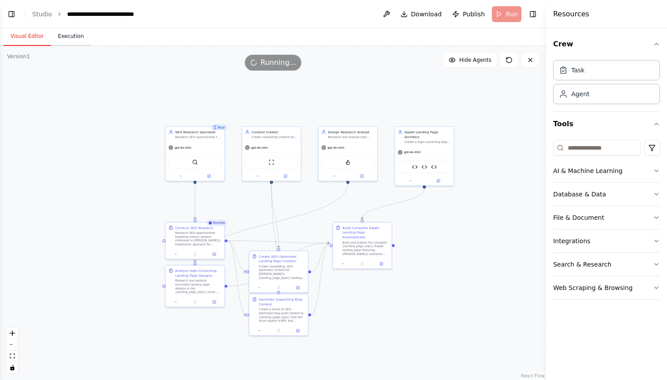
click at [70, 35] on button "Execution" at bounding box center [71, 36] width 40 height 19
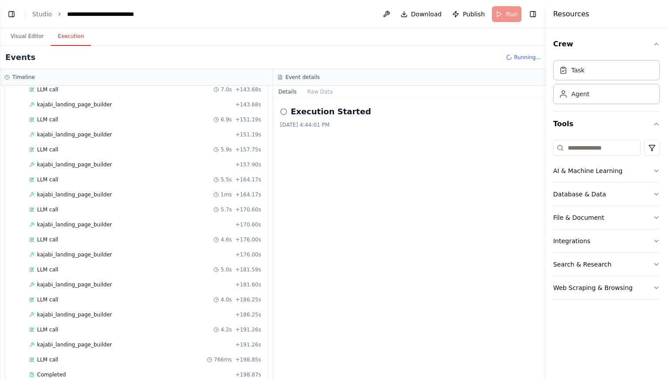
scroll to position [2900, 0]
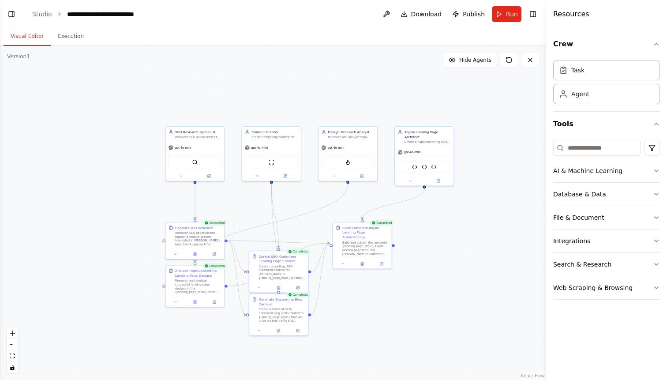
click at [27, 36] on button "Visual Editor" at bounding box center [27, 36] width 47 height 19
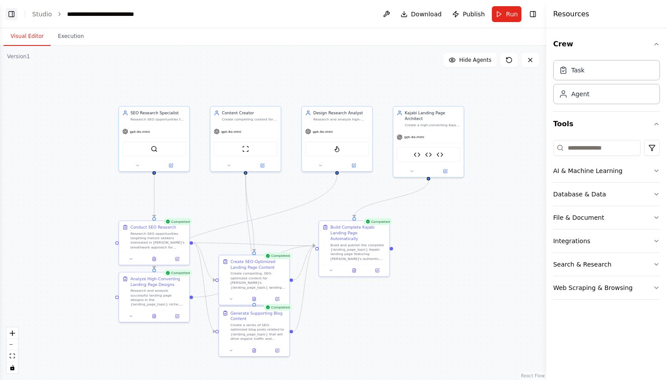
click at [10, 15] on button "Toggle Left Sidebar" at bounding box center [11, 14] width 12 height 12
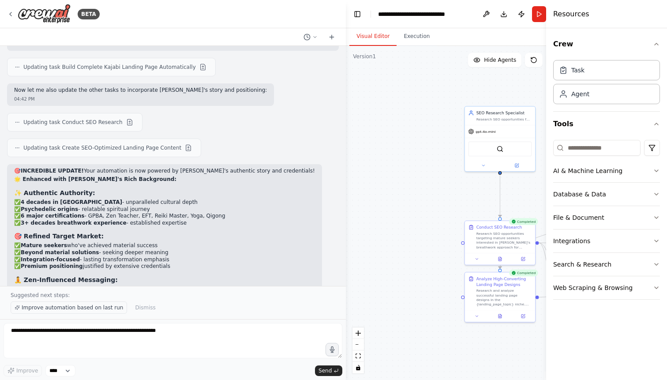
click at [96, 309] on span "Improve automation based on last run" at bounding box center [72, 307] width 101 height 7
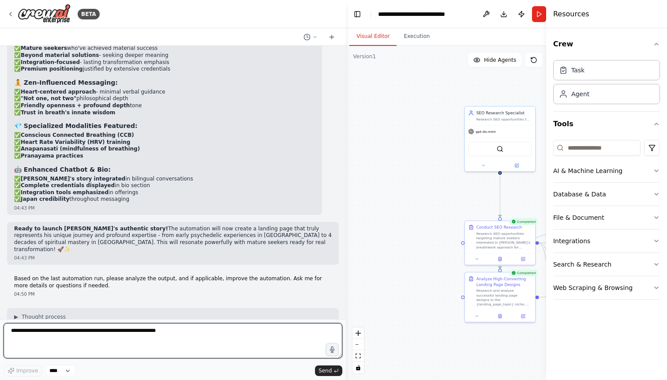
scroll to position [5453, 0]
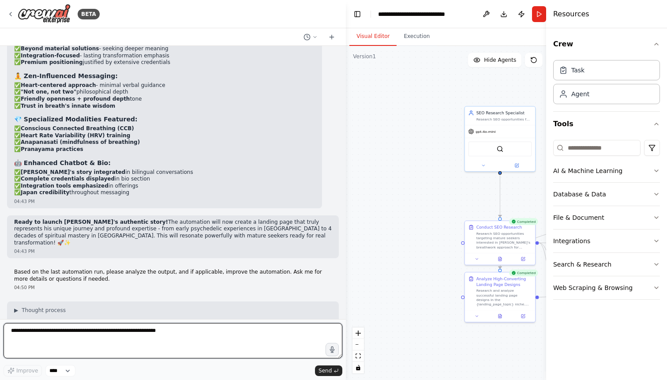
click at [262, 330] on textarea at bounding box center [173, 340] width 339 height 35
click at [194, 332] on textarea at bounding box center [173, 340] width 339 height 35
click at [62, 328] on textarea "**********" at bounding box center [173, 340] width 339 height 35
click at [96, 330] on textarea "**********" at bounding box center [173, 340] width 339 height 35
click at [146, 332] on textarea "**********" at bounding box center [173, 340] width 339 height 35
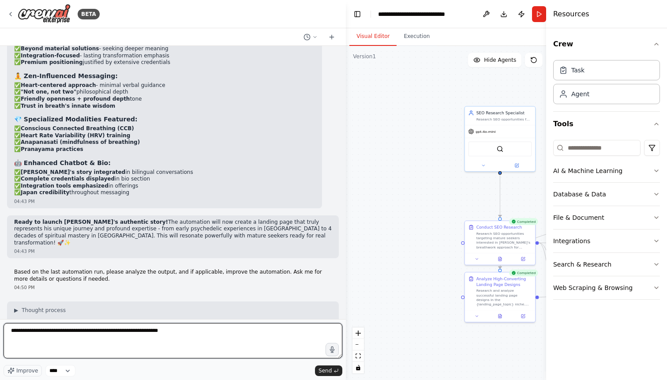
drag, startPoint x: 153, startPoint y: 344, endPoint x: 183, endPoint y: 351, distance: 30.4
click at [183, 351] on textarea "**********" at bounding box center [173, 340] width 339 height 35
click at [147, 331] on textarea "**********" at bounding box center [173, 340] width 339 height 35
click at [201, 336] on textarea "**********" at bounding box center [173, 340] width 339 height 35
click at [107, 332] on textarea "**********" at bounding box center [173, 340] width 339 height 35
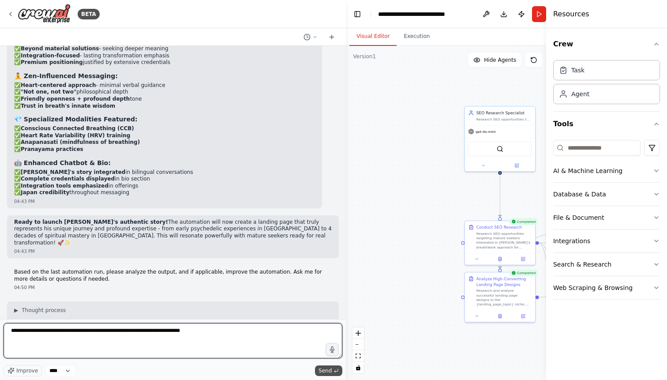
type textarea "**********"
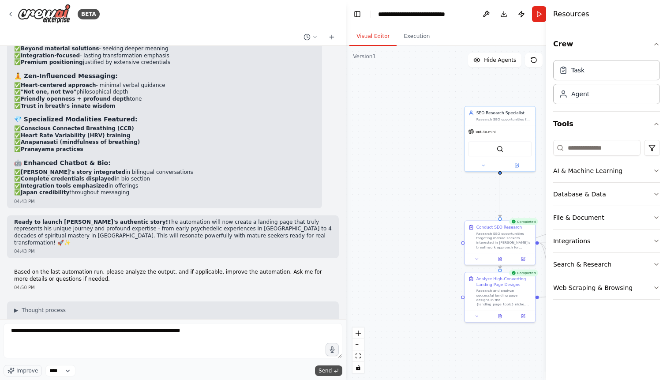
click at [323, 371] on span "Send" at bounding box center [324, 370] width 13 height 7
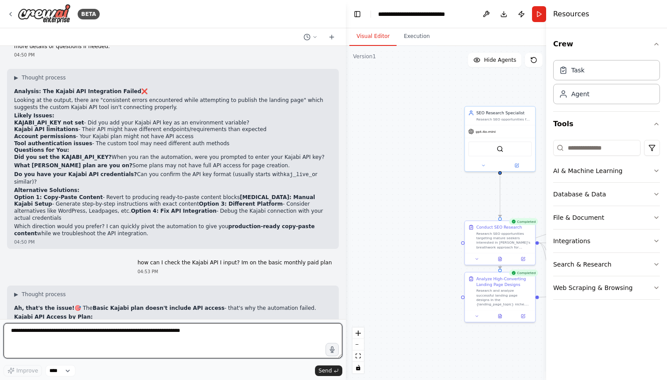
scroll to position [5685, 0]
click at [41, 338] on textarea "**********" at bounding box center [173, 340] width 339 height 35
type textarea "*********"
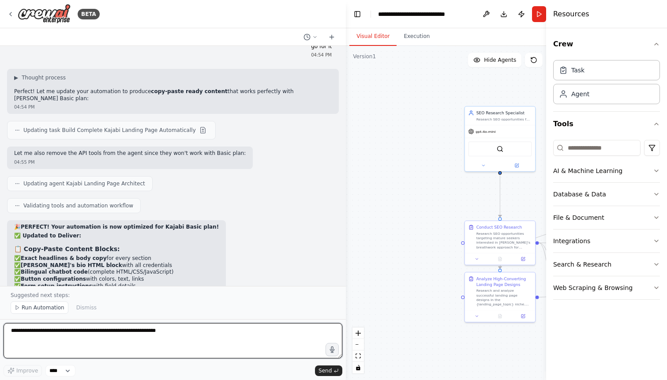
scroll to position [6146, 0]
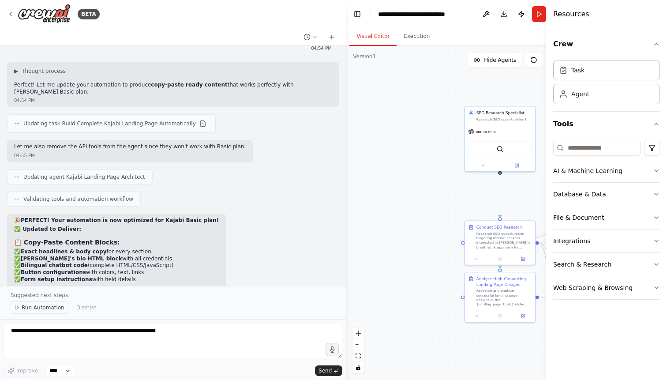
click at [31, 307] on span "Run Automation" at bounding box center [43, 307] width 43 height 7
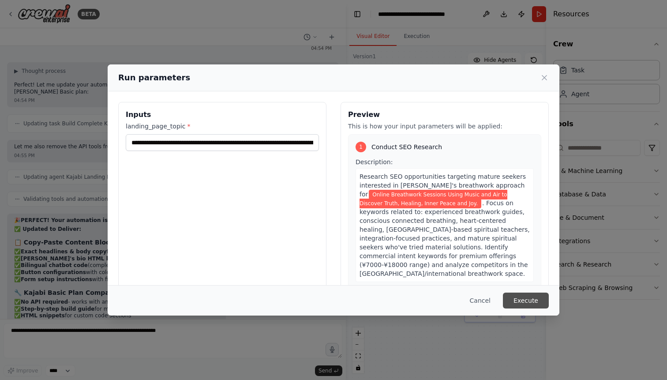
click at [522, 298] on button "Execute" at bounding box center [526, 300] width 46 height 16
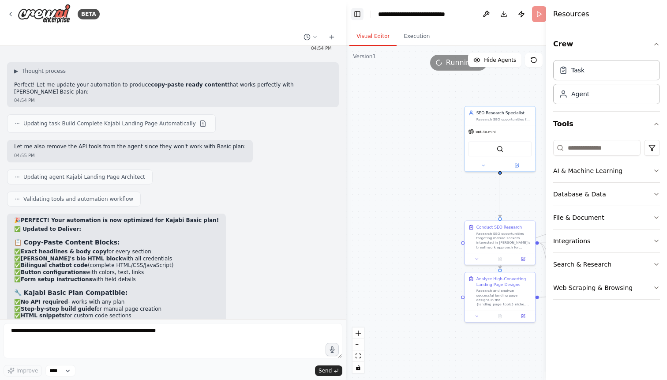
click at [357, 12] on button "Toggle Left Sidebar" at bounding box center [357, 14] width 12 height 12
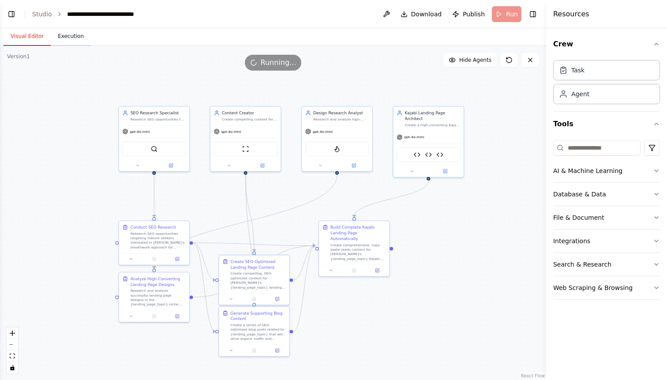
click at [65, 37] on button "Execution" at bounding box center [71, 36] width 40 height 19
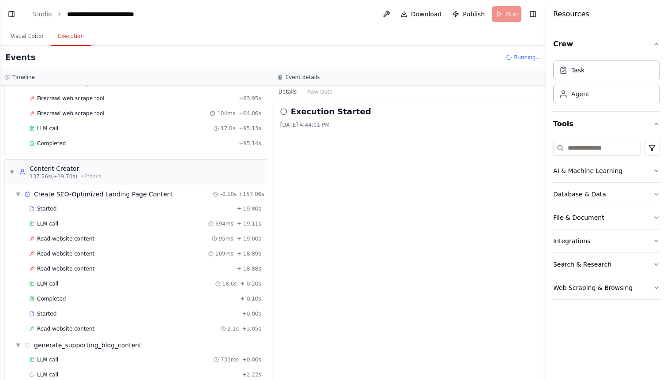
scroll to position [1725, 0]
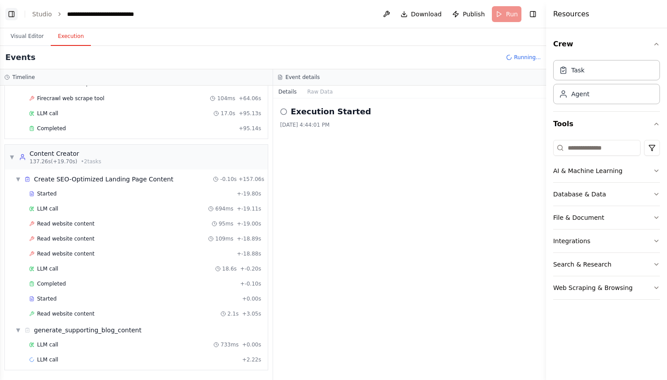
click at [13, 15] on button "Toggle Left Sidebar" at bounding box center [11, 14] width 12 height 12
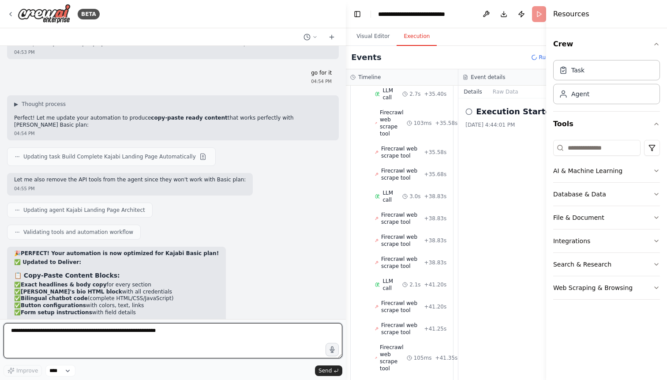
click at [103, 330] on textarea at bounding box center [173, 340] width 339 height 35
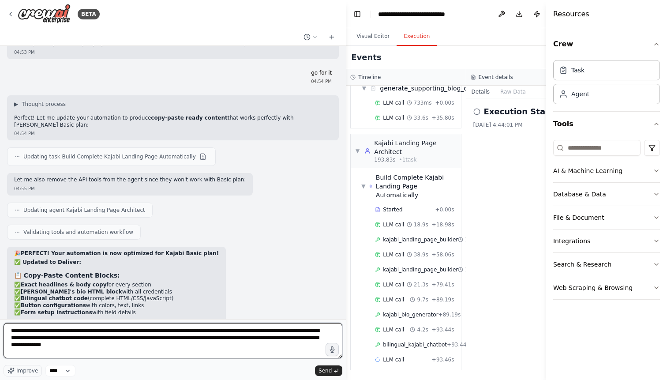
scroll to position [3177, 0]
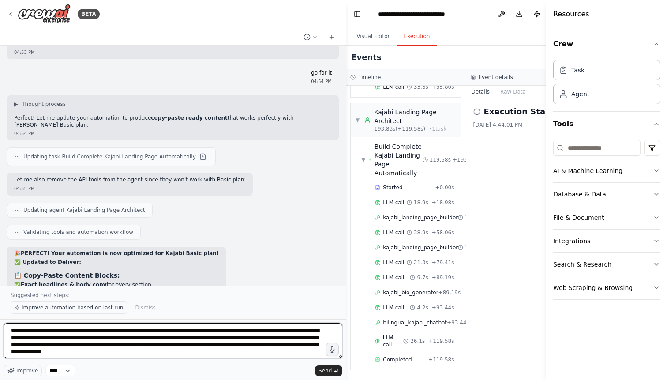
type textarea "**********"
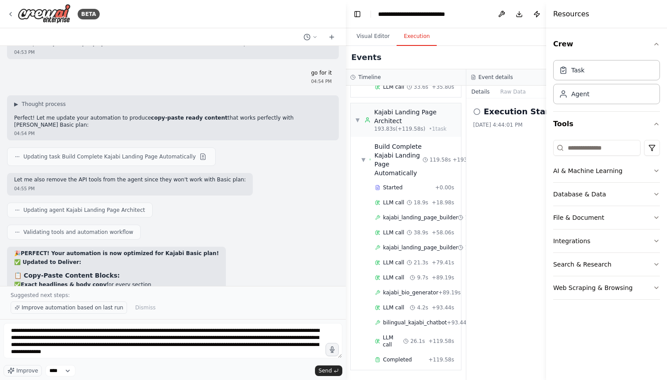
click at [89, 308] on span "Improve automation based on last run" at bounding box center [72, 307] width 101 height 7
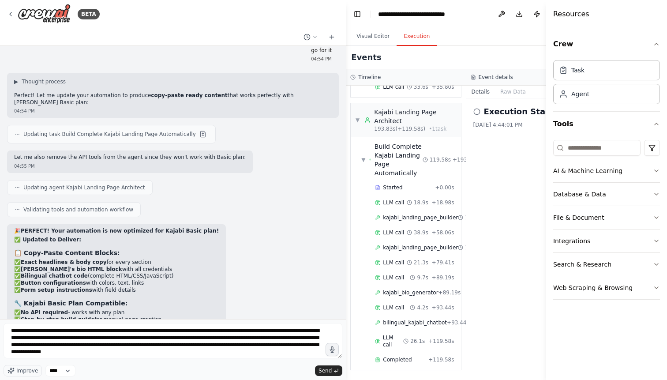
scroll to position [6172, 0]
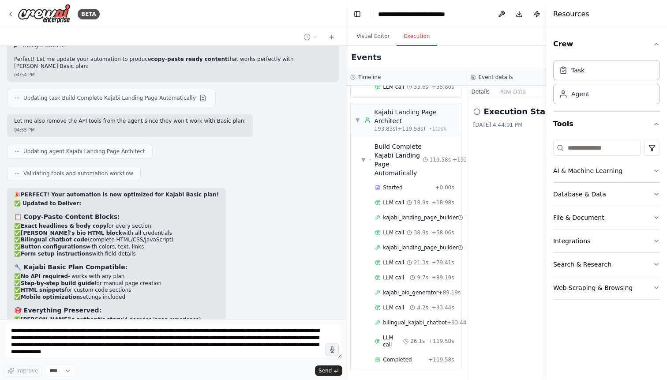
click at [411, 32] on button "Execution" at bounding box center [416, 36] width 40 height 19
click at [410, 39] on button "Execution" at bounding box center [416, 36] width 40 height 19
click at [357, 18] on button "Toggle Left Sidebar" at bounding box center [357, 14] width 12 height 12
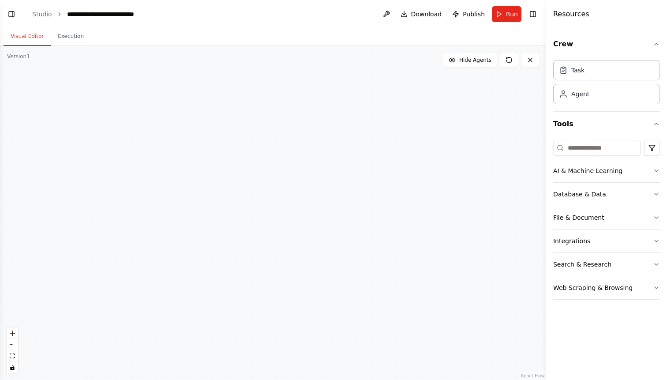
click at [29, 36] on button "Visual Editor" at bounding box center [27, 36] width 47 height 19
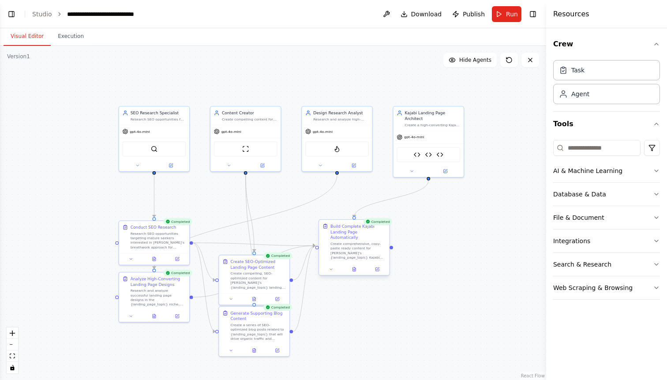
scroll to position [6414, 0]
click at [360, 254] on div "Build Complete Kajabi Landing Page Automatically Create comprehensive, copy-pas…" at bounding box center [354, 241] width 70 height 43
click at [348, 307] on div ".deletable-edge-delete-btn { width: 20px; height: 20px; border: 0px solid #ffff…" at bounding box center [273, 213] width 546 height 334
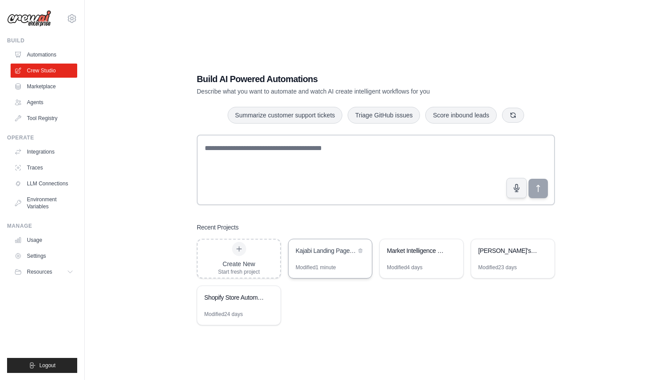
click at [343, 250] on div "Kajabi Landing Page Automation" at bounding box center [325, 250] width 60 height 9
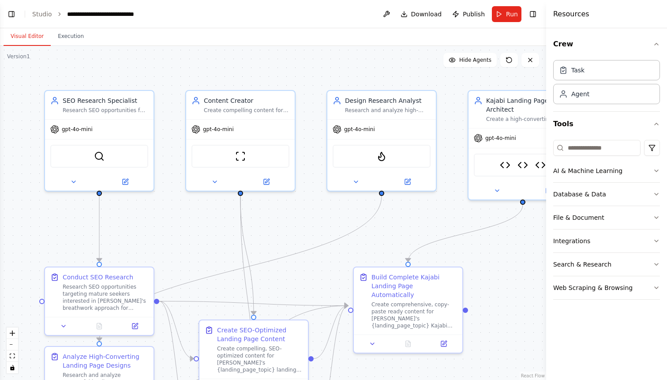
scroll to position [6368, 0]
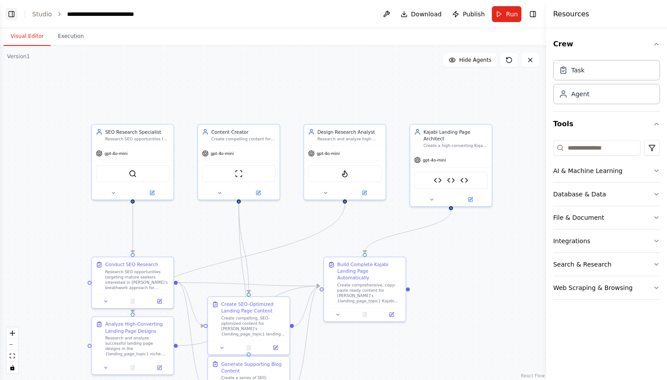
click at [11, 11] on button "Toggle Left Sidebar" at bounding box center [11, 14] width 12 height 12
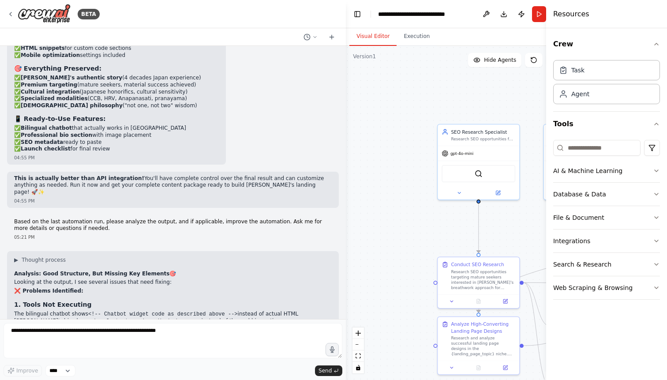
scroll to position [0, 0]
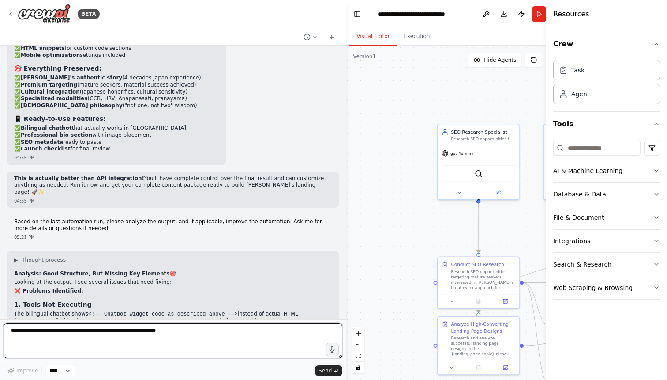
click at [111, 327] on textarea at bounding box center [173, 340] width 339 height 35
type textarea "**********"
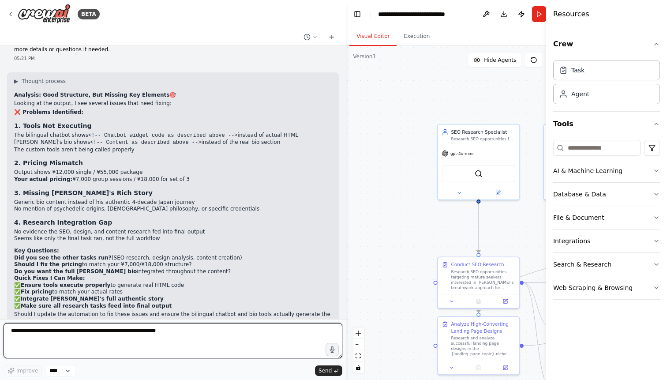
scroll to position [6599, 0]
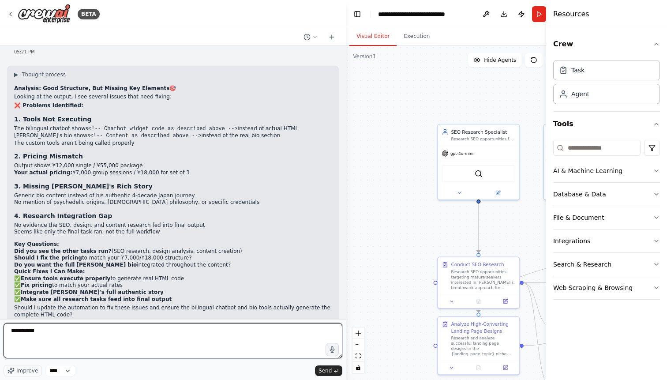
type textarea "**********"
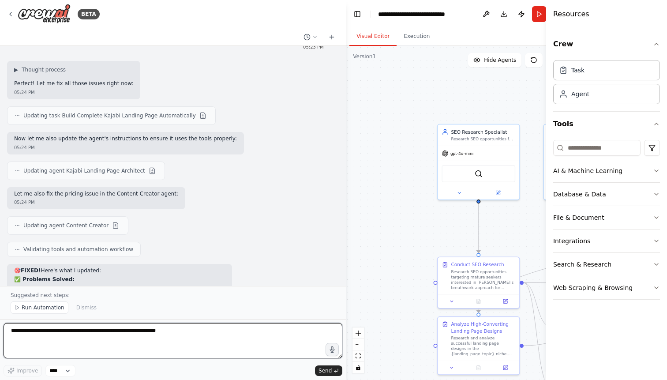
scroll to position [7109, 0]
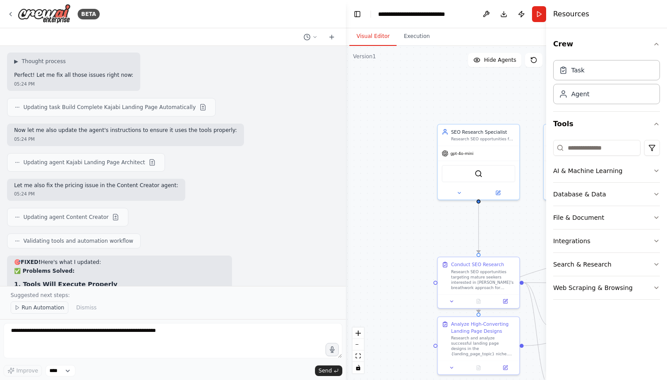
click at [27, 309] on span "Run Automation" at bounding box center [43, 307] width 43 height 7
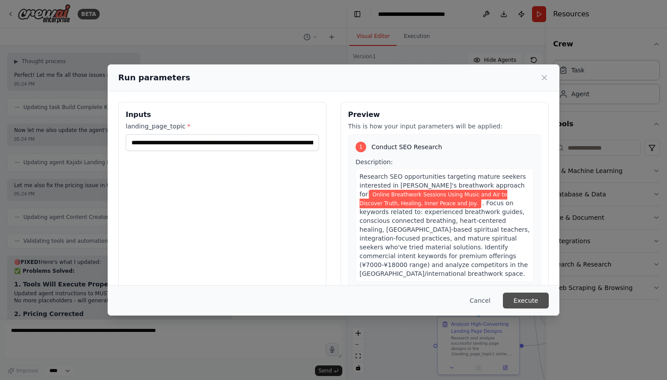
click at [525, 300] on button "Execute" at bounding box center [526, 300] width 46 height 16
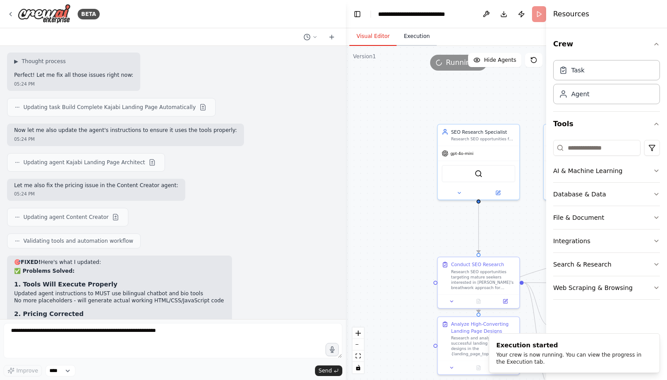
click at [410, 37] on button "Execution" at bounding box center [416, 36] width 40 height 19
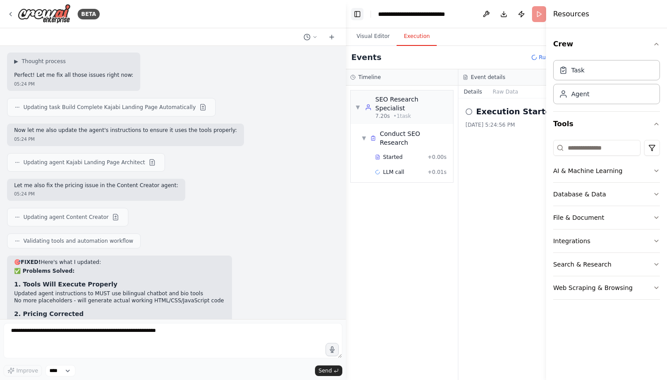
click at [359, 16] on button "Toggle Left Sidebar" at bounding box center [357, 14] width 12 height 12
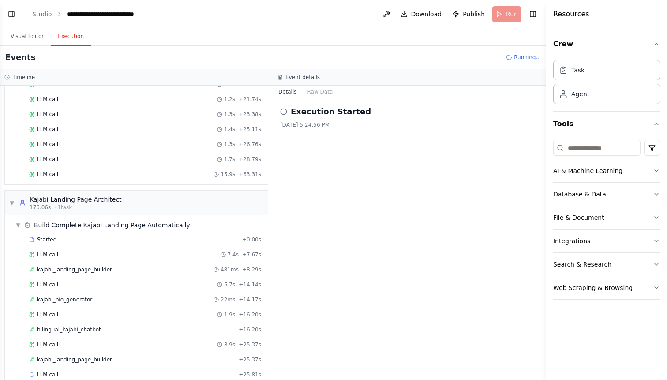
scroll to position [2705, 0]
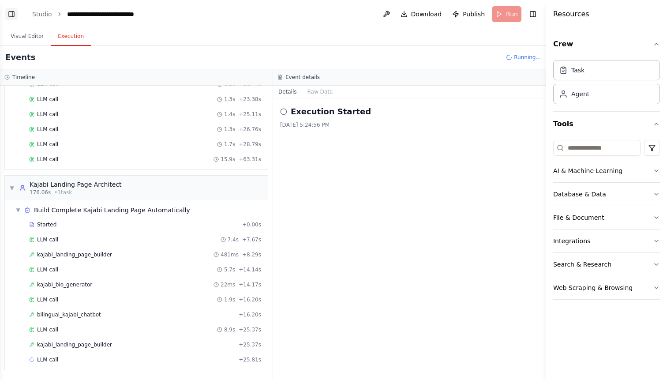
click at [10, 14] on button "Toggle Left Sidebar" at bounding box center [11, 14] width 12 height 12
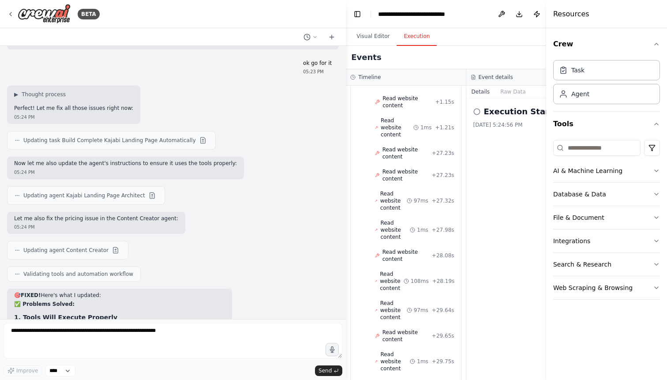
scroll to position [0, 0]
click at [414, 36] on button "Execution" at bounding box center [416, 36] width 40 height 19
click at [358, 16] on button "Toggle Left Sidebar" at bounding box center [357, 14] width 12 height 12
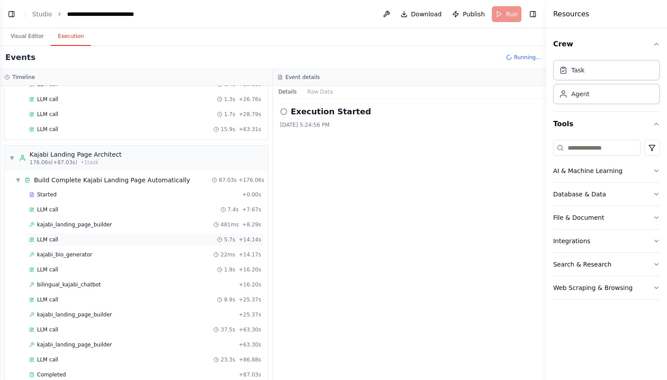
scroll to position [2750, 0]
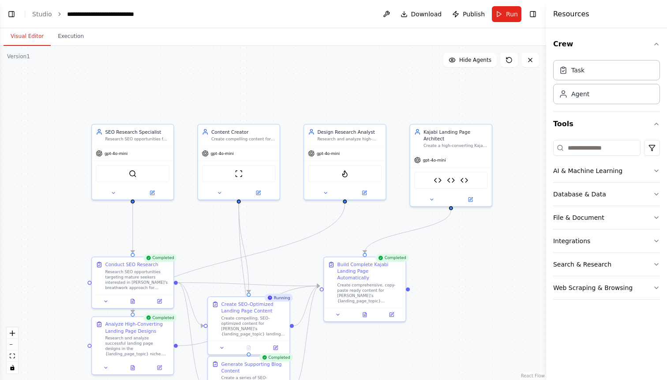
click at [32, 35] on button "Visual Editor" at bounding box center [27, 36] width 47 height 19
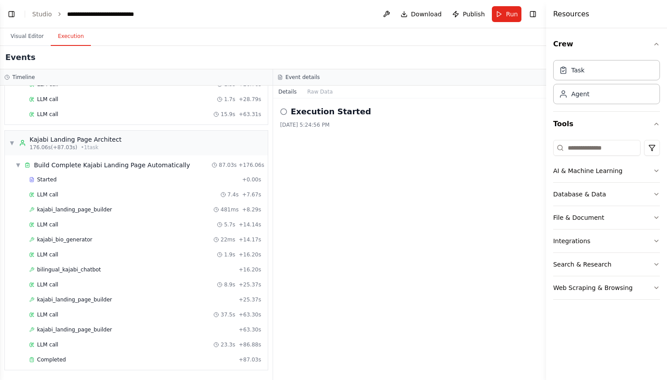
click at [75, 32] on button "Execution" at bounding box center [71, 36] width 40 height 19
click at [30, 32] on button "Visual Editor" at bounding box center [27, 36] width 47 height 19
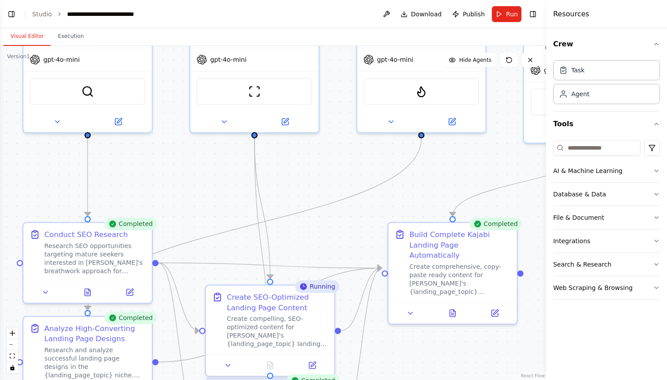
drag, startPoint x: 283, startPoint y: 254, endPoint x: 320, endPoint y: 124, distance: 135.8
click at [320, 125] on div ".deletable-edge-delete-btn { width: 20px; height: 20px; border: 0px solid #ffff…" at bounding box center [273, 213] width 546 height 334
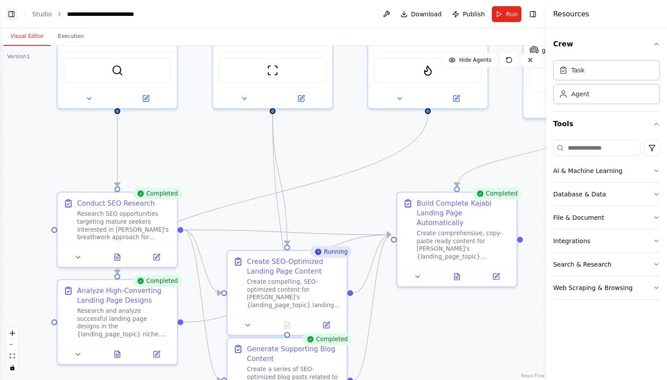
click at [7, 12] on button "Toggle Left Sidebar" at bounding box center [11, 14] width 12 height 12
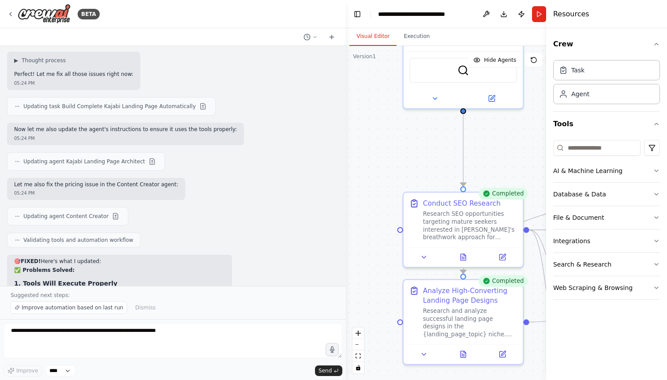
scroll to position [7109, 0]
click at [105, 310] on span "Improve automation based on last run" at bounding box center [72, 307] width 101 height 7
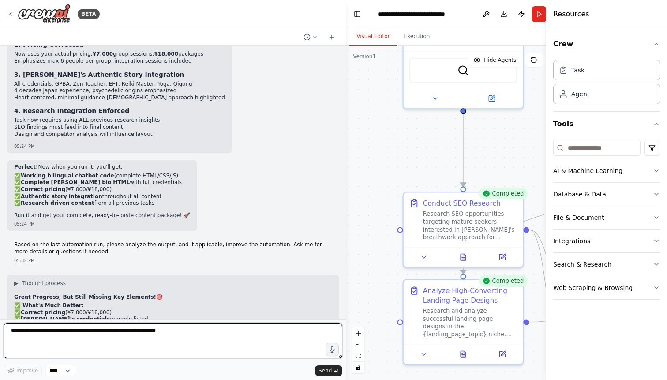
scroll to position [7385, 0]
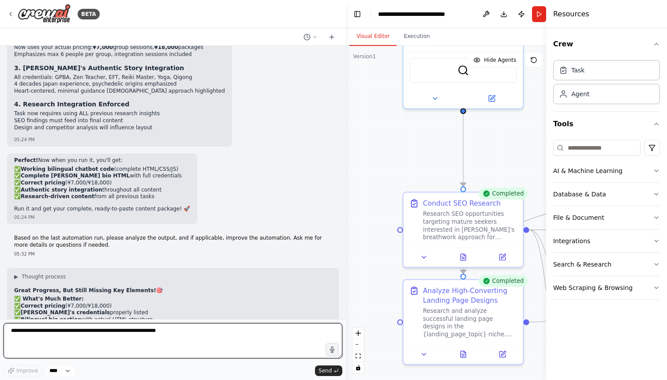
click at [49, 331] on textarea at bounding box center [173, 340] width 339 height 35
type textarea "**********"
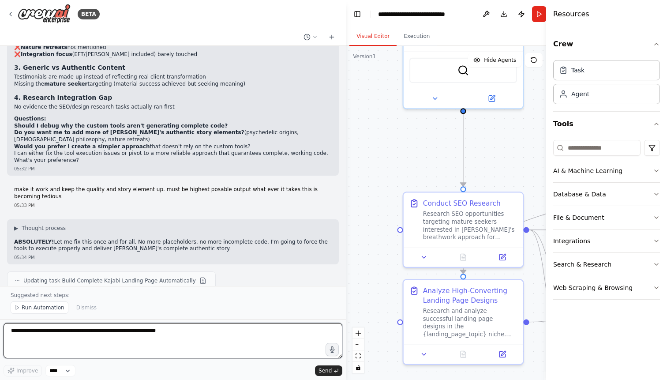
scroll to position [7764, 0]
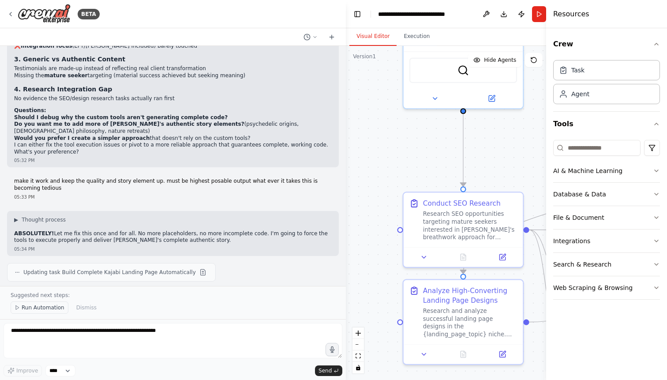
click at [41, 305] on span "Run Automation" at bounding box center [43, 307] width 43 height 7
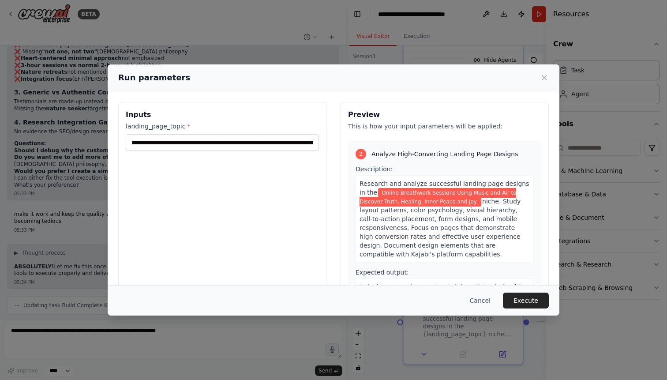
scroll to position [272, 0]
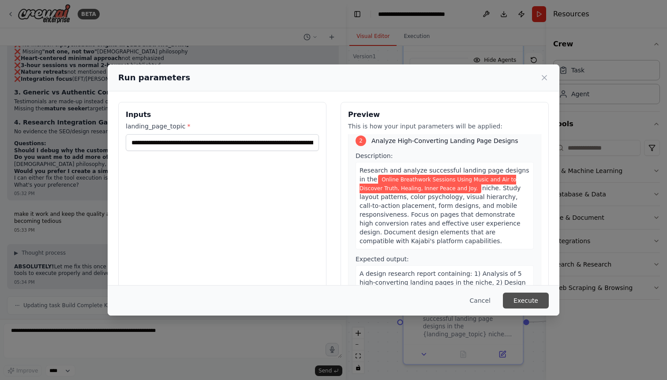
click at [518, 298] on button "Execute" at bounding box center [526, 300] width 46 height 16
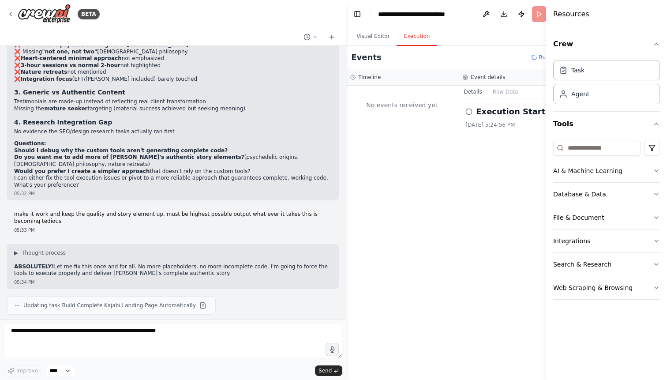
click at [415, 39] on button "Execution" at bounding box center [416, 36] width 40 height 19
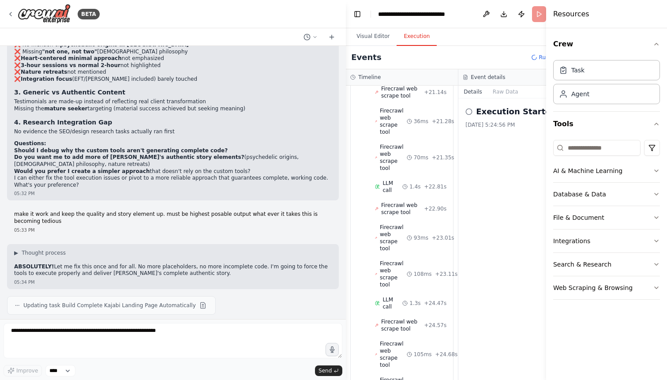
scroll to position [3846, 0]
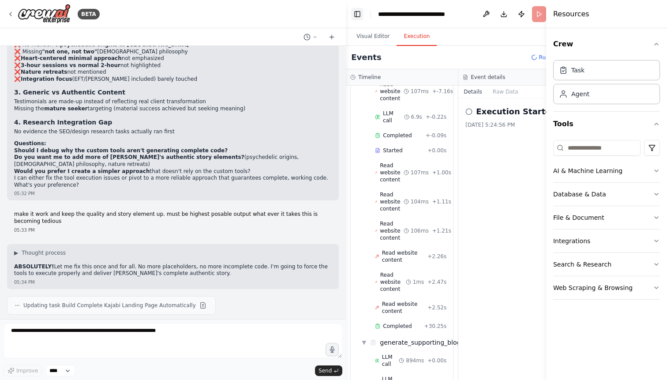
click at [357, 14] on button "Toggle Left Sidebar" at bounding box center [357, 14] width 12 height 12
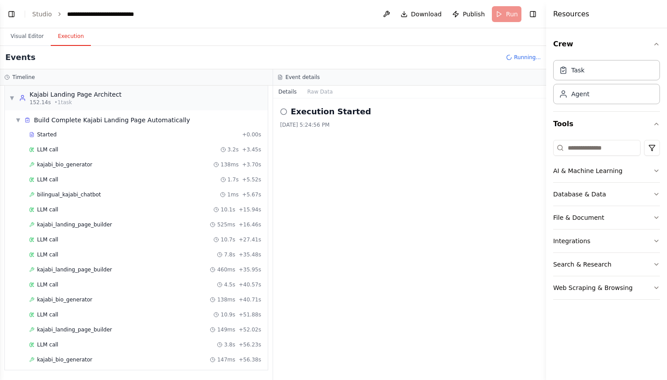
scroll to position [2390, 0]
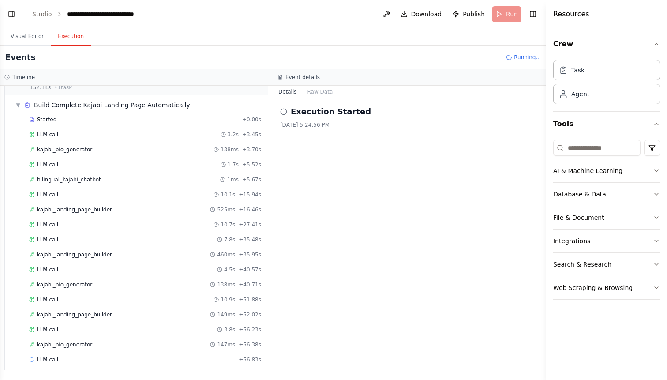
click at [291, 93] on button "Details" at bounding box center [287, 92] width 29 height 12
click at [313, 92] on button "Raw Data" at bounding box center [320, 92] width 36 height 12
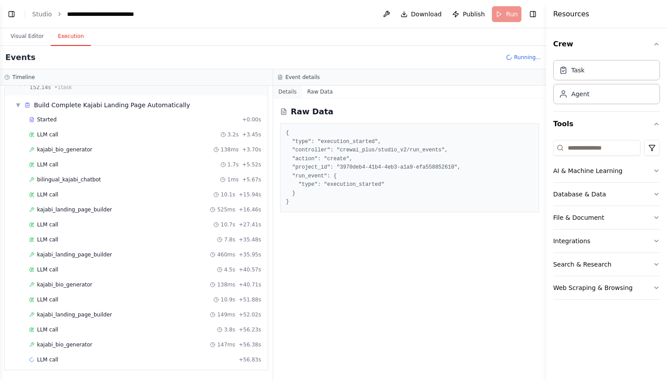
click at [292, 92] on button "Details" at bounding box center [287, 92] width 29 height 12
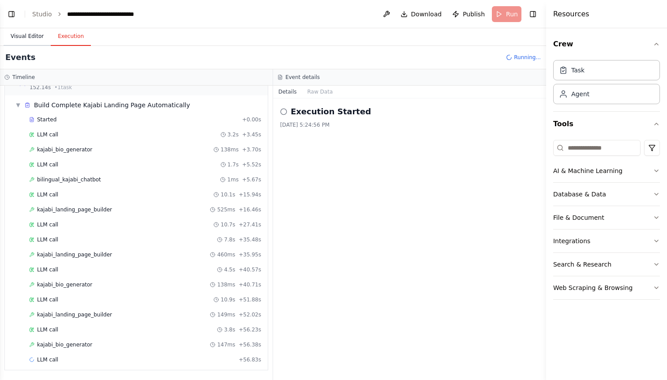
click at [28, 36] on button "Visual Editor" at bounding box center [27, 36] width 47 height 19
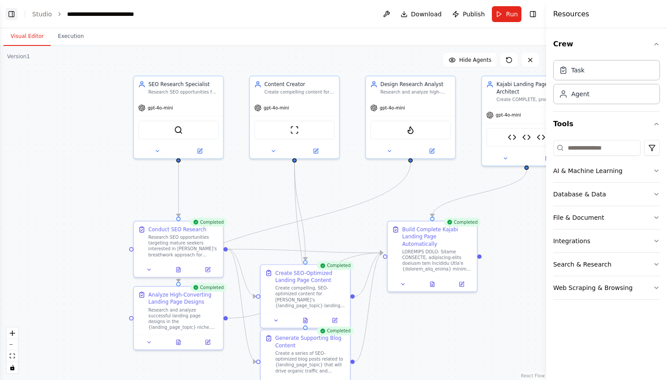
click at [12, 13] on button "Toggle Left Sidebar" at bounding box center [11, 14] width 12 height 12
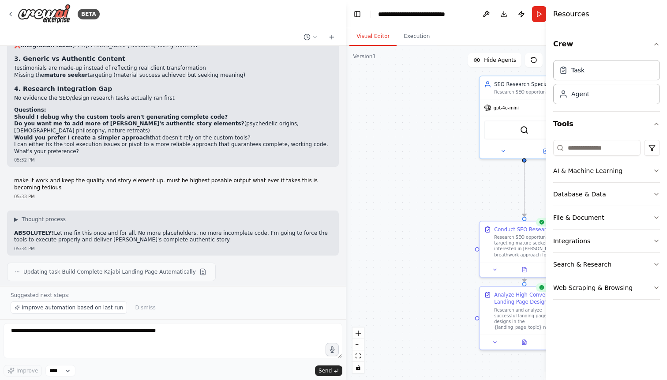
scroll to position [7764, 0]
click at [86, 310] on span "Improve automation based on last run" at bounding box center [72, 307] width 101 height 7
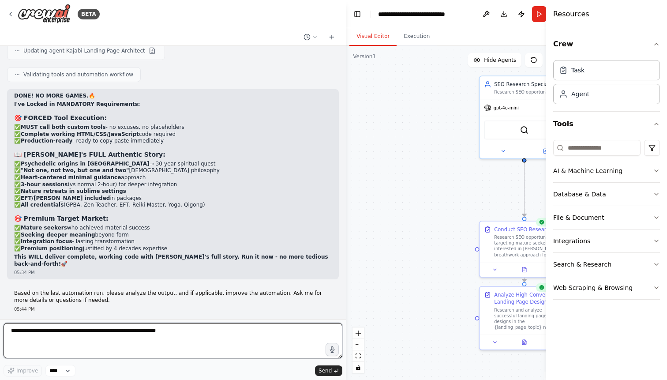
scroll to position [8011, 0]
click at [190, 331] on textarea at bounding box center [173, 340] width 339 height 35
type textarea "**********"
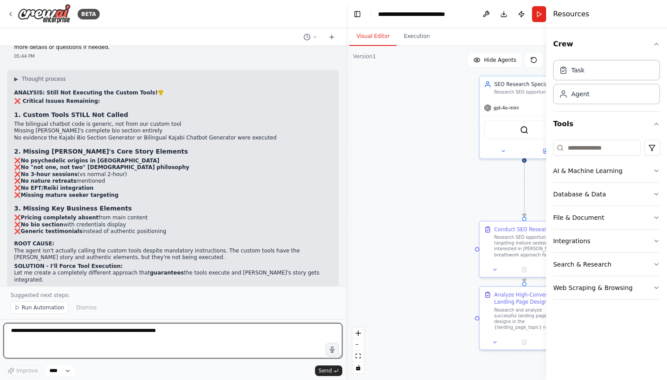
scroll to position [8271, 0]
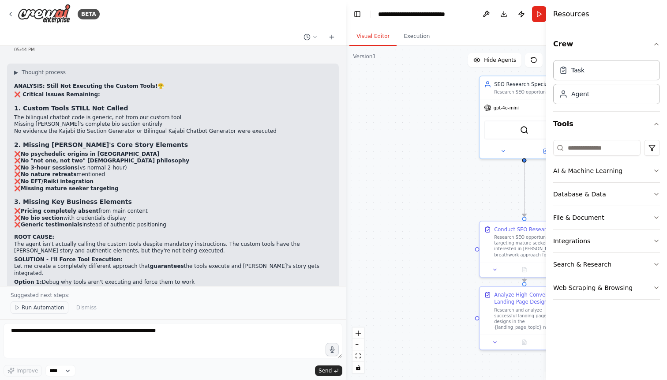
click at [54, 308] on span "Run Automation" at bounding box center [43, 307] width 43 height 7
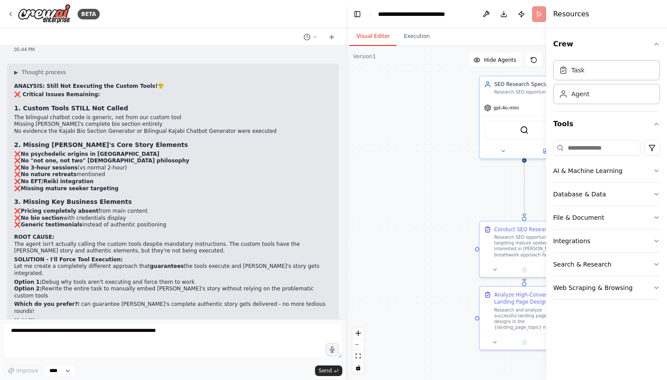
scroll to position [8238, 0]
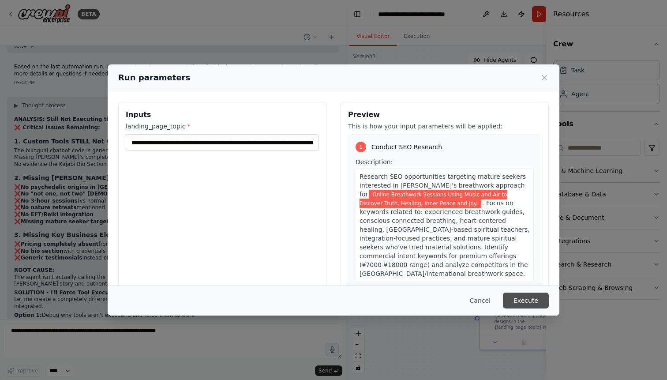
click at [530, 302] on button "Execute" at bounding box center [526, 300] width 46 height 16
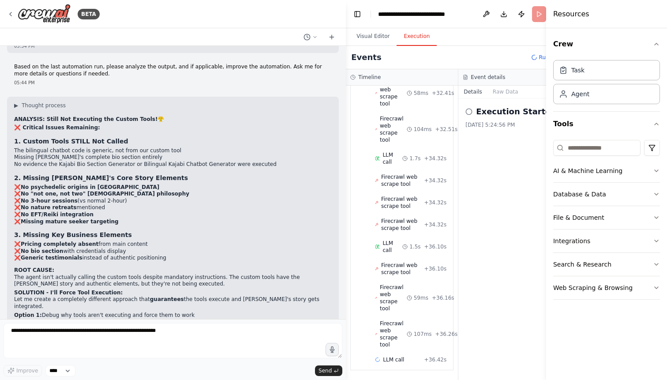
scroll to position [2149, 0]
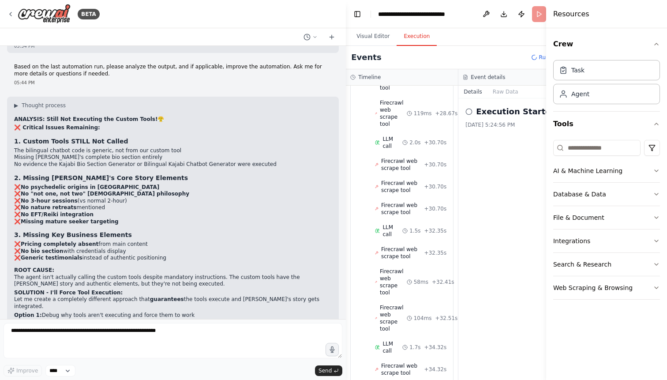
click at [415, 35] on button "Execution" at bounding box center [416, 36] width 40 height 19
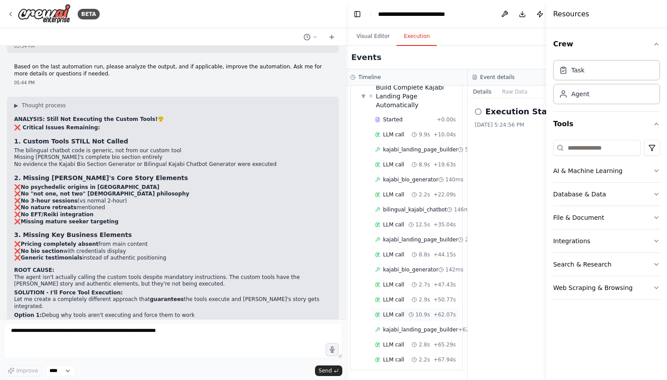
scroll to position [5534, 0]
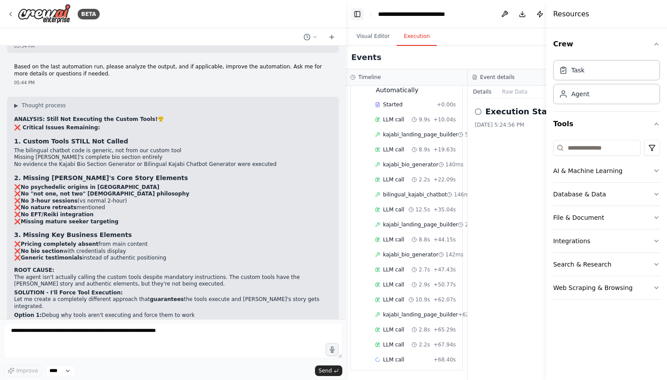
click at [358, 13] on button "Toggle Left Sidebar" at bounding box center [357, 14] width 12 height 12
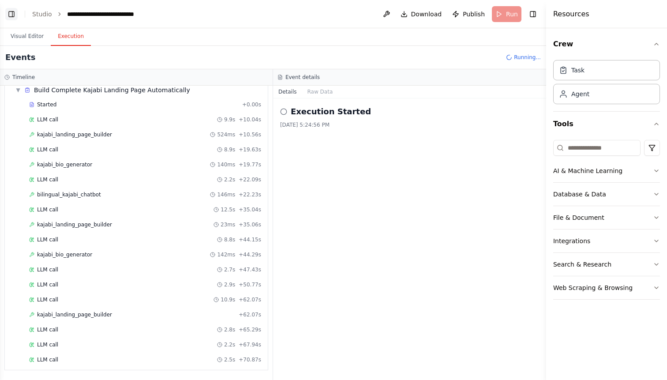
scroll to position [3604, 0]
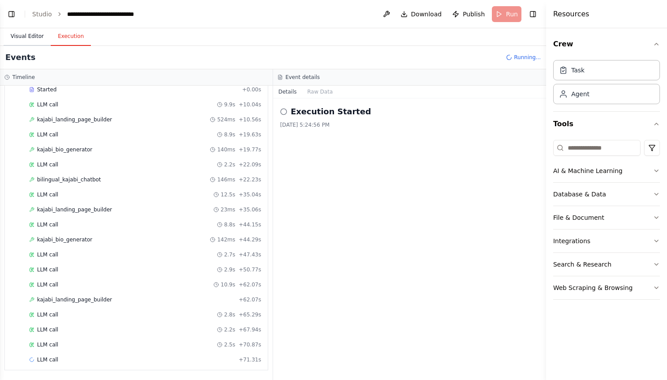
click at [33, 34] on button "Visual Editor" at bounding box center [27, 36] width 47 height 19
click at [75, 36] on button "Execution" at bounding box center [71, 36] width 40 height 19
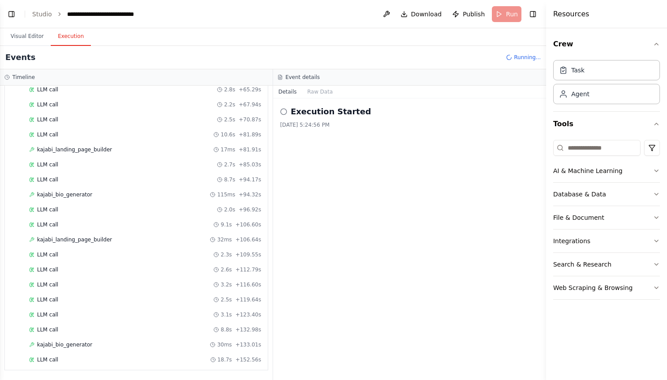
scroll to position [3844, 0]
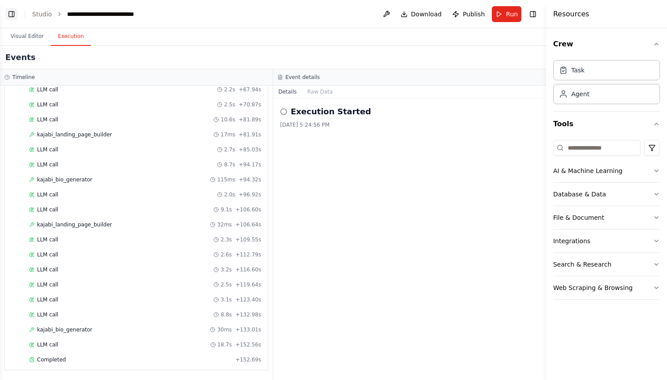
click at [10, 13] on button "Toggle Left Sidebar" at bounding box center [11, 14] width 12 height 12
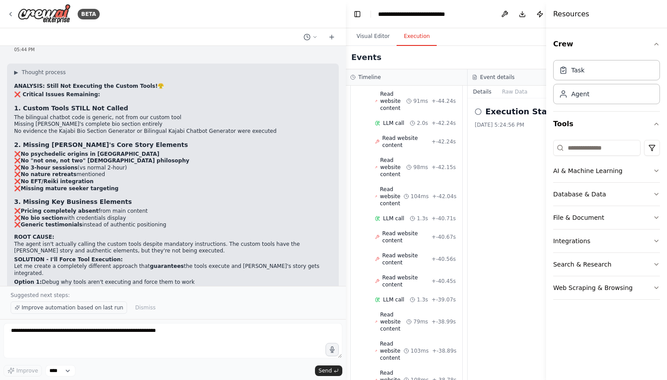
click at [78, 306] on span "Improve automation based on last run" at bounding box center [72, 307] width 101 height 7
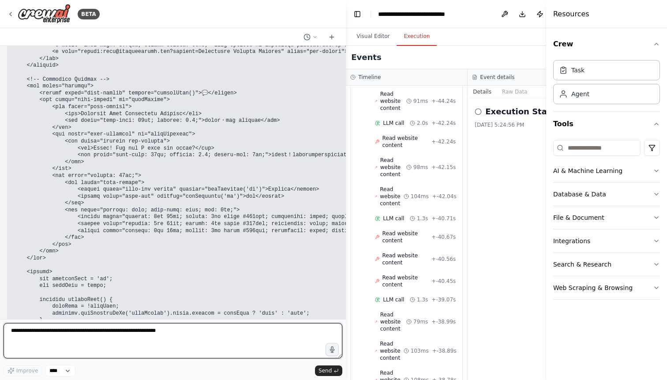
scroll to position [10602, 0]
